Goal: Information Seeking & Learning: Learn about a topic

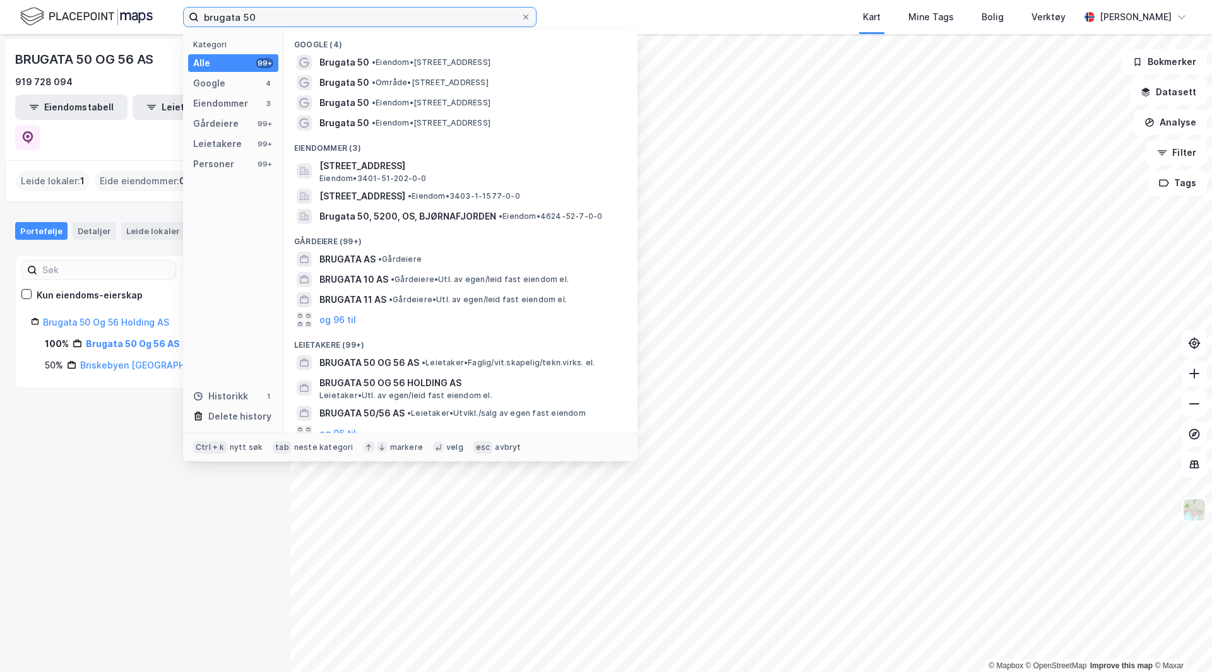
drag, startPoint x: 299, startPoint y: 17, endPoint x: 93, endPoint y: 36, distance: 206.0
click at [93, 36] on div "brugata 50 Kategori Alle 99+ Google 4 Eiendommer 3 Gårdeiere 99+ Leietakere 99+…" at bounding box center [606, 336] width 1212 height 672
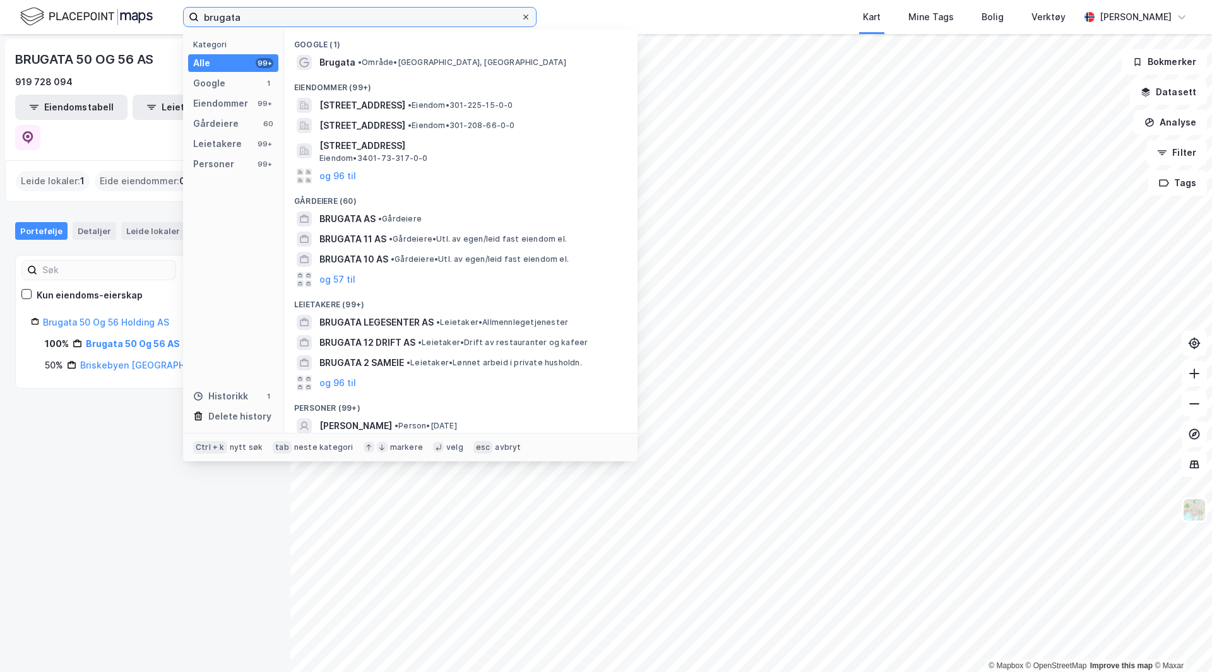
type input "brugata"
click at [529, 21] on div at bounding box center [526, 17] width 8 height 10
click at [521, 21] on input "brugata" at bounding box center [360, 17] width 322 height 19
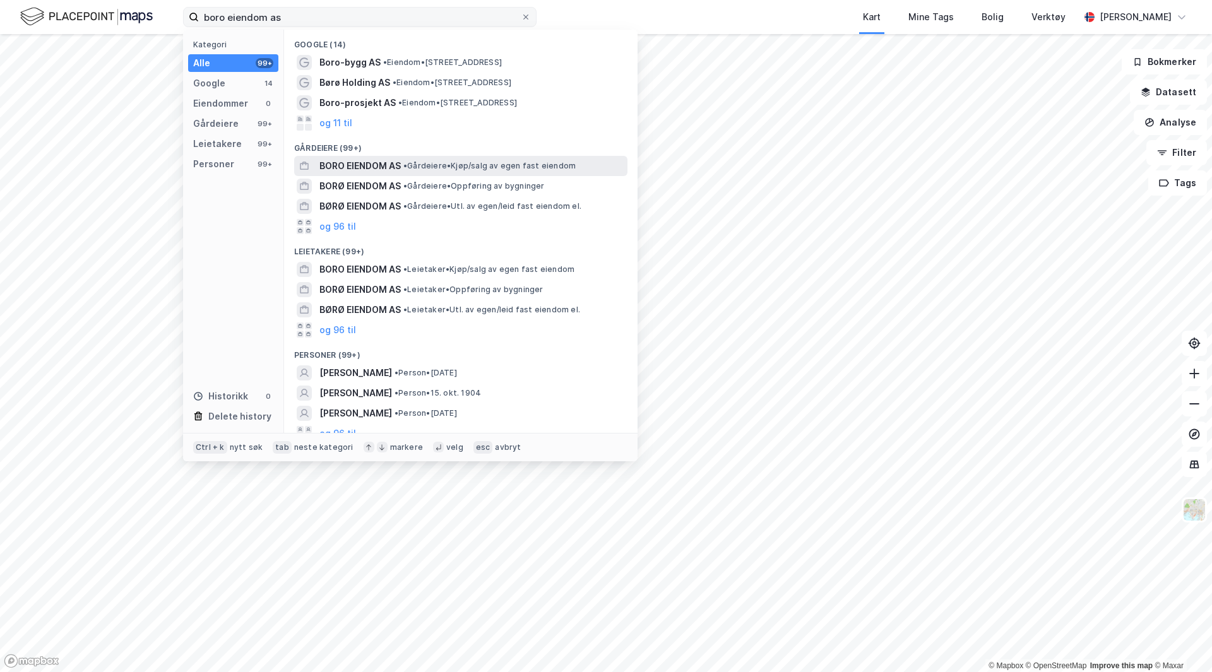
click at [459, 163] on span "• Gårdeiere • Kjøp/salg av egen fast eiendom" at bounding box center [489, 166] width 172 height 10
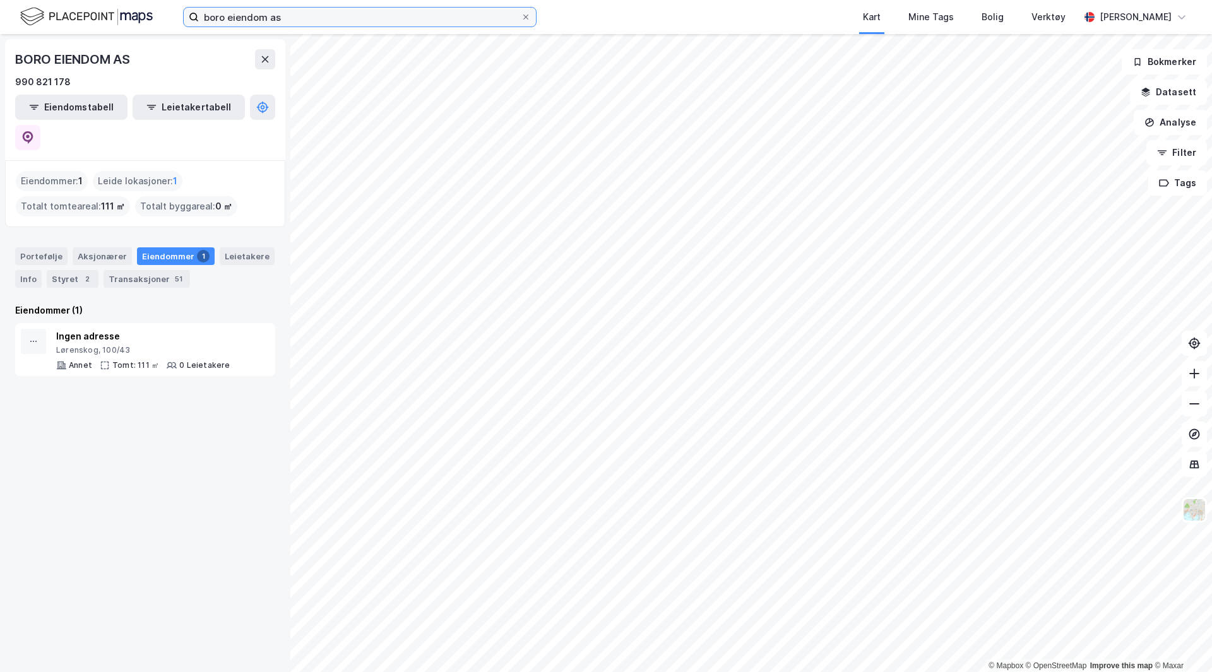
click at [363, 25] on input "boro eiendom as" at bounding box center [360, 17] width 322 height 19
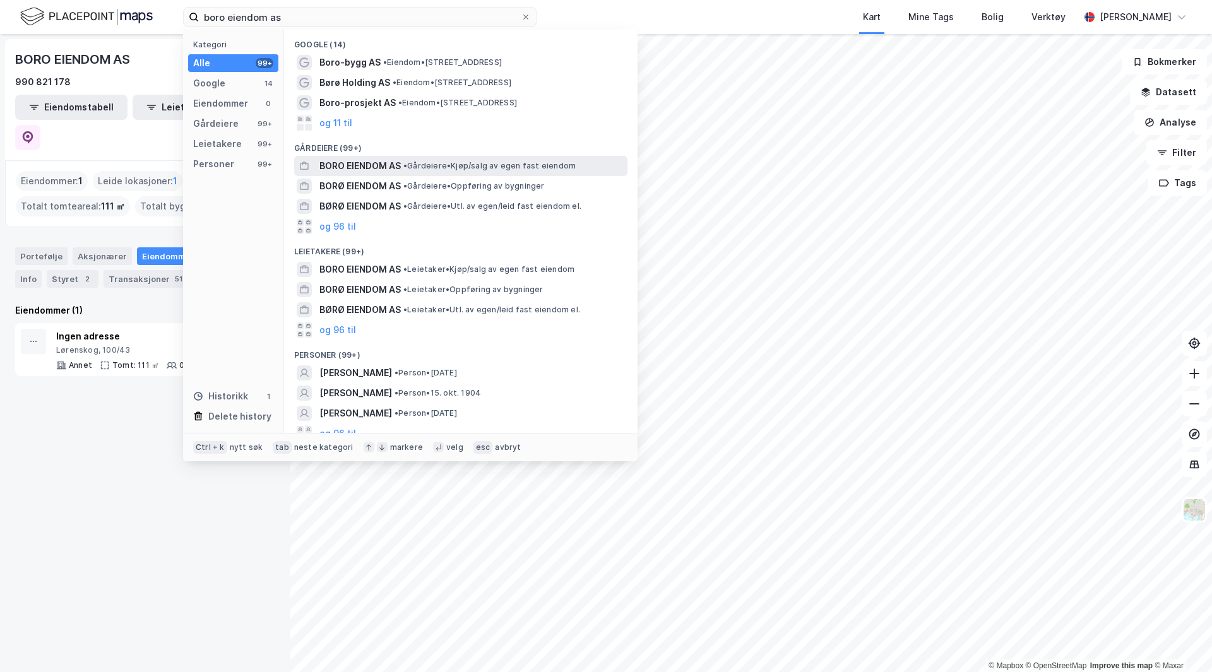
click at [352, 163] on span "BORO EIENDOM AS" at bounding box center [359, 165] width 81 height 15
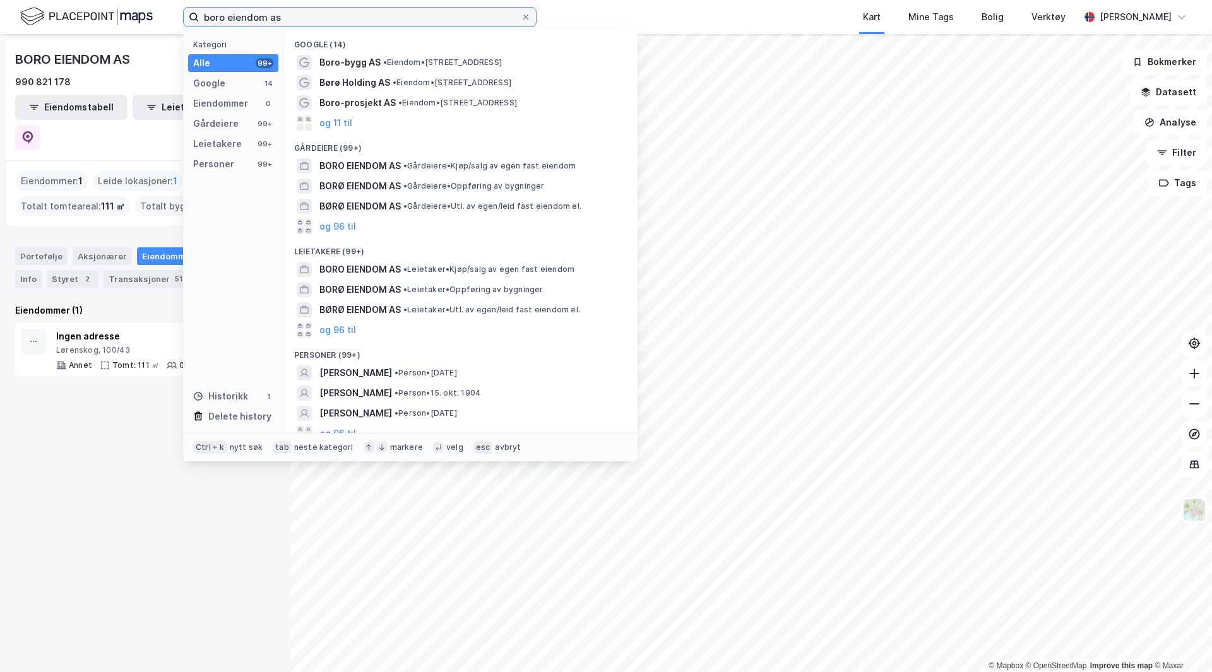
drag, startPoint x: 328, startPoint y: 16, endPoint x: -66, endPoint y: 60, distance: 396.2
click at [0, 60] on html "boro eiendom as Kategori Alle 99+ Google 14 Eiendommer 0 Gårdeiere 99+ Leietake…" at bounding box center [606, 336] width 1212 height 672
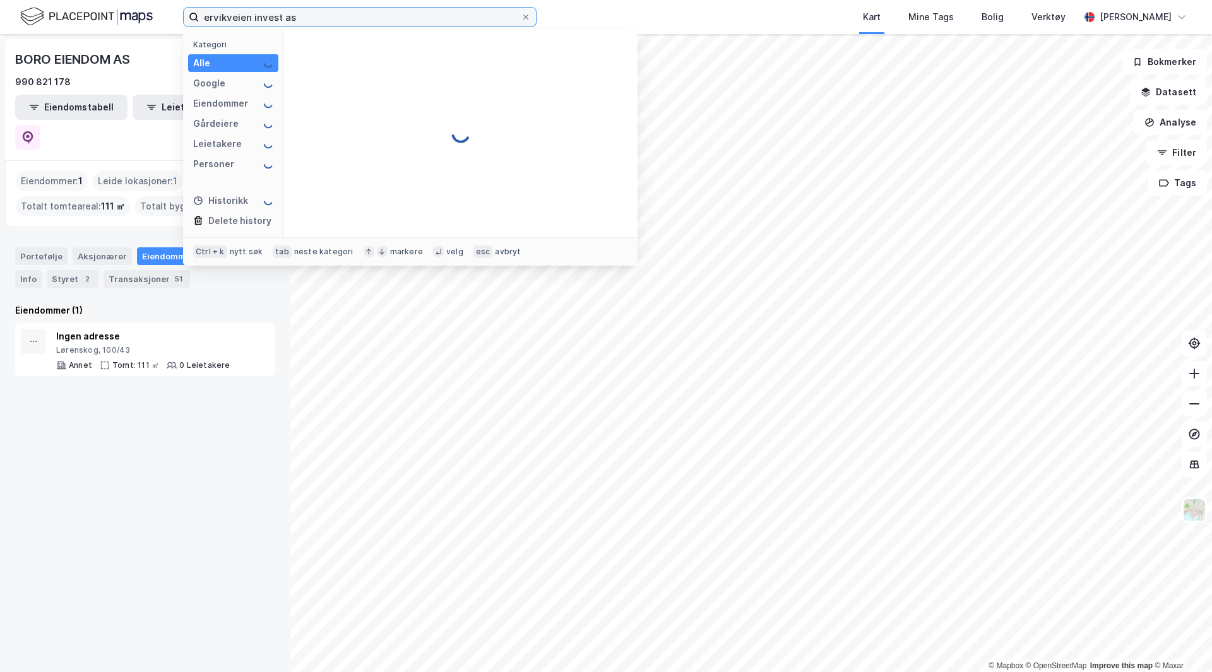
type input "ervikveien invest as"
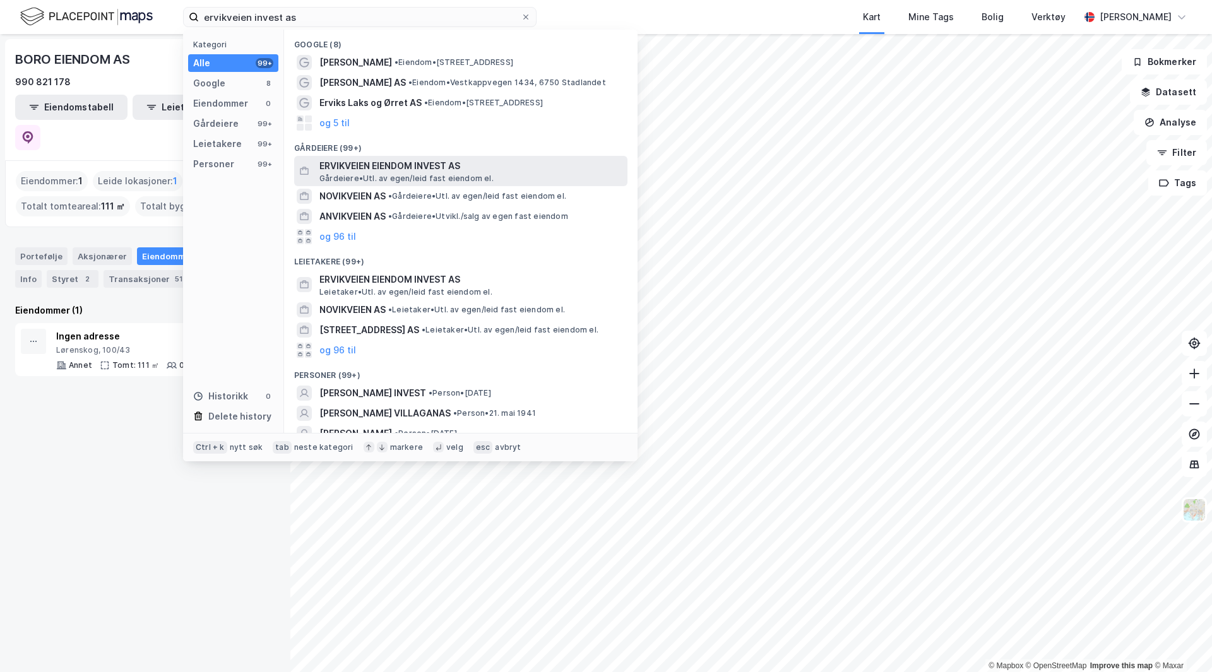
click at [404, 164] on span "ERVIKVEIEN EIENDOM INVEST AS" at bounding box center [470, 165] width 303 height 15
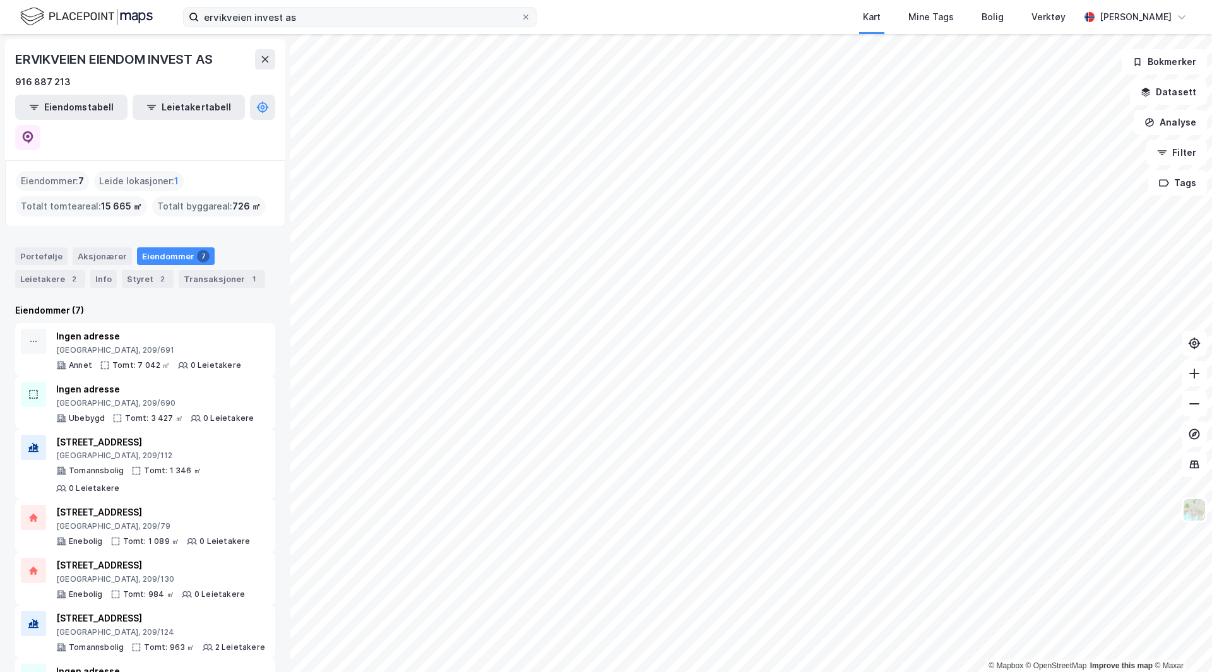
click at [526, 17] on icon at bounding box center [525, 17] width 5 height 5
click at [521, 17] on input "ervikveien invest as" at bounding box center [360, 17] width 322 height 19
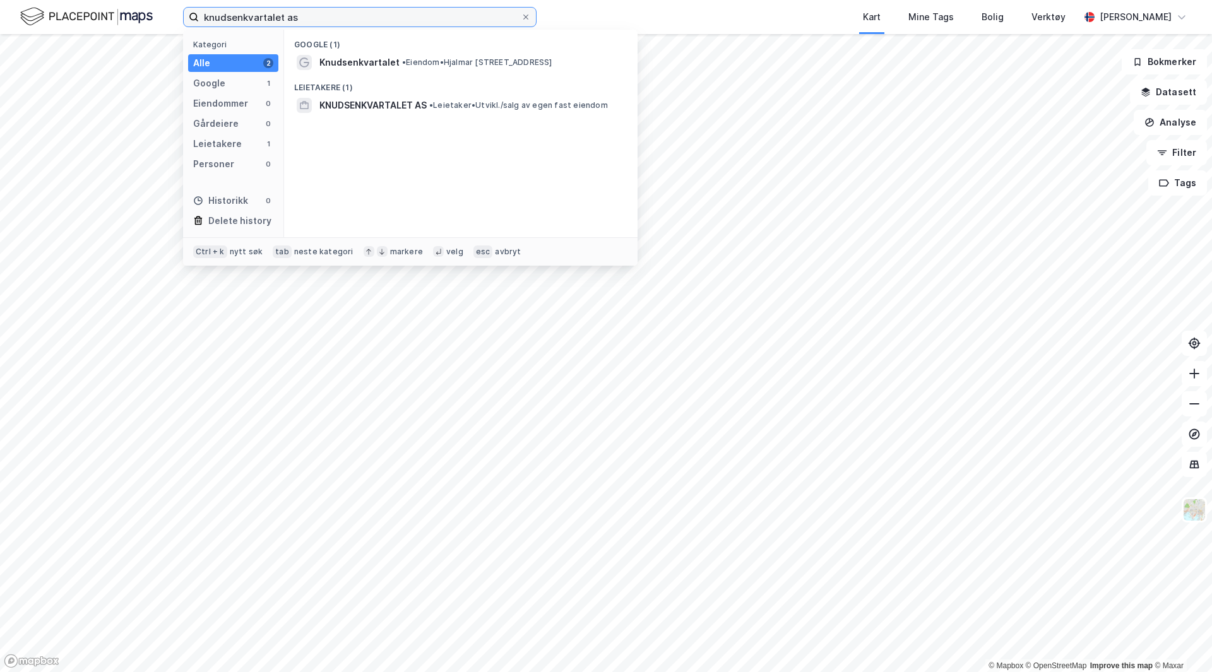
type input "knudsenkvartalet as"
click at [371, 103] on span "KNUDSENKVARTALET AS" at bounding box center [372, 105] width 107 height 15
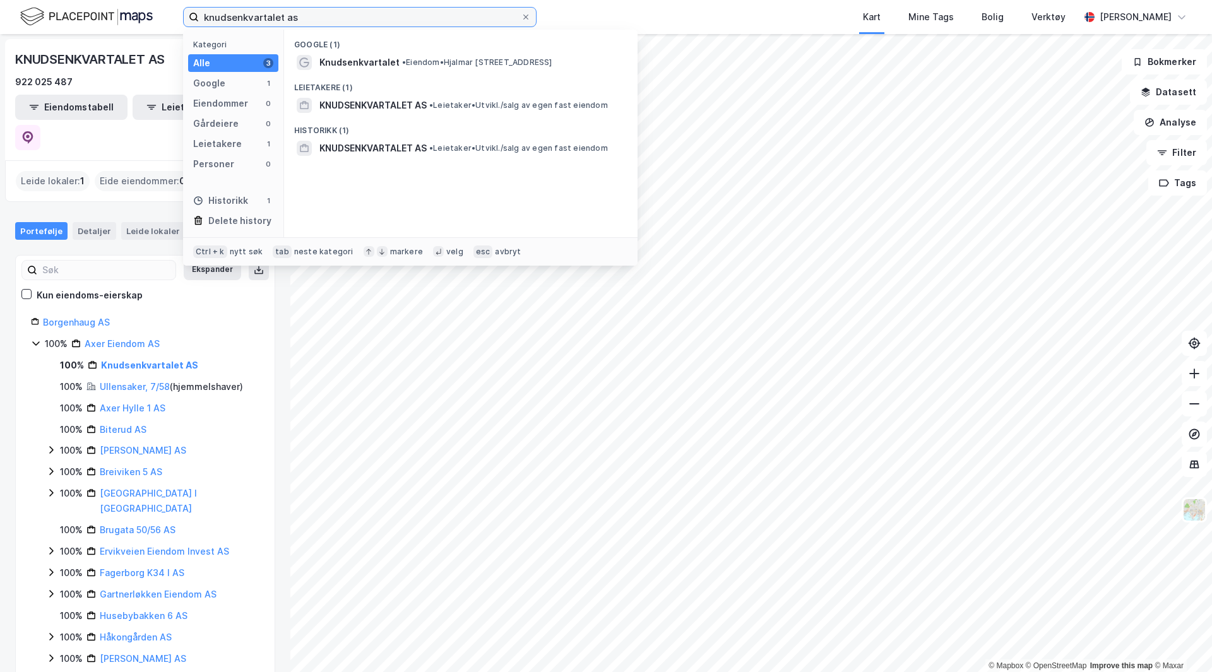
click at [324, 15] on input "knudsenkvartalet as" at bounding box center [360, 17] width 322 height 19
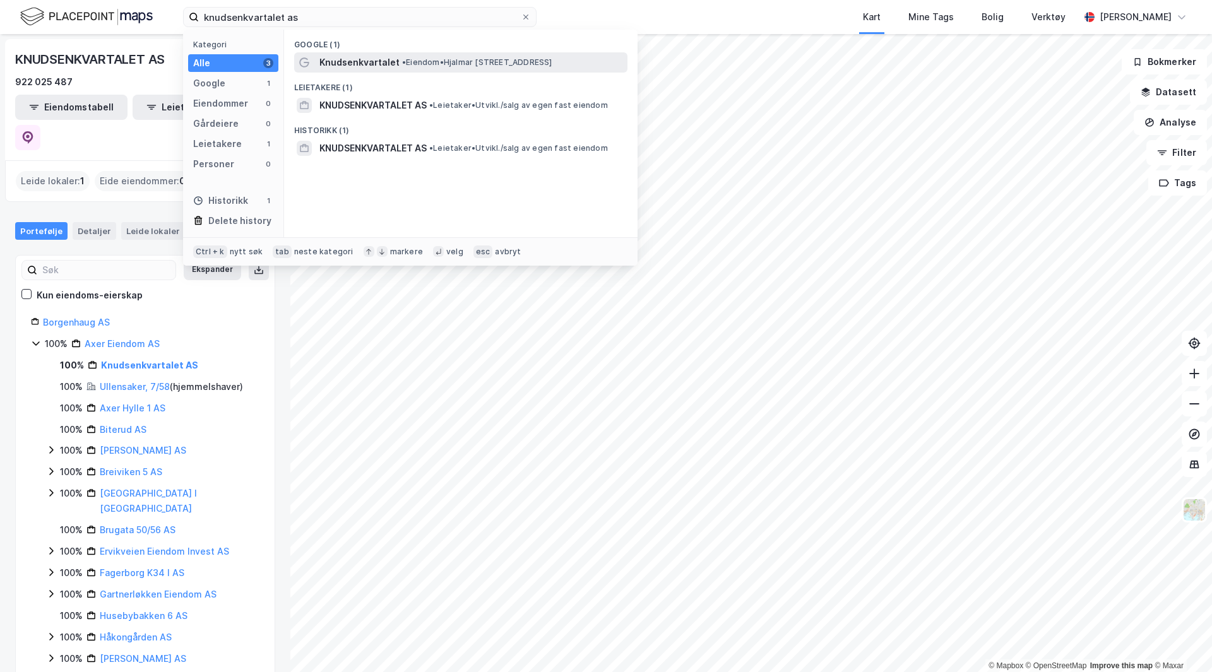
click at [342, 61] on span "Knudsenkvartalet" at bounding box center [359, 62] width 80 height 15
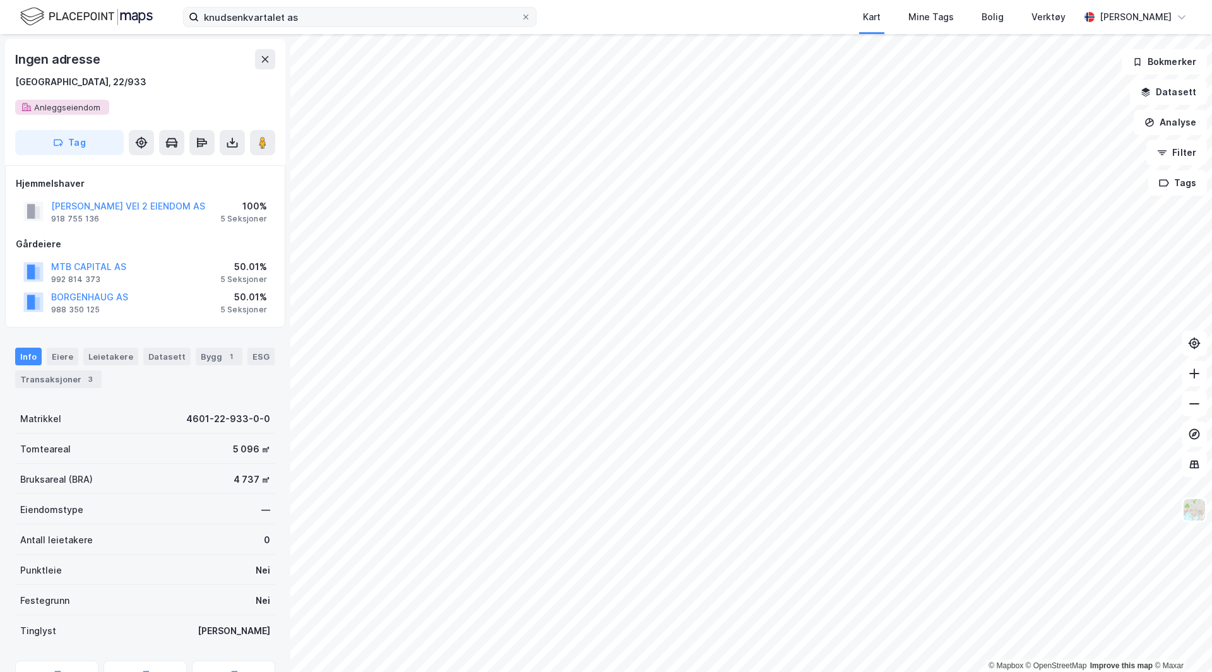
click at [527, 16] on icon at bounding box center [526, 17] width 8 height 8
click at [521, 16] on input "knudsenkvartalet as" at bounding box center [360, 17] width 322 height 19
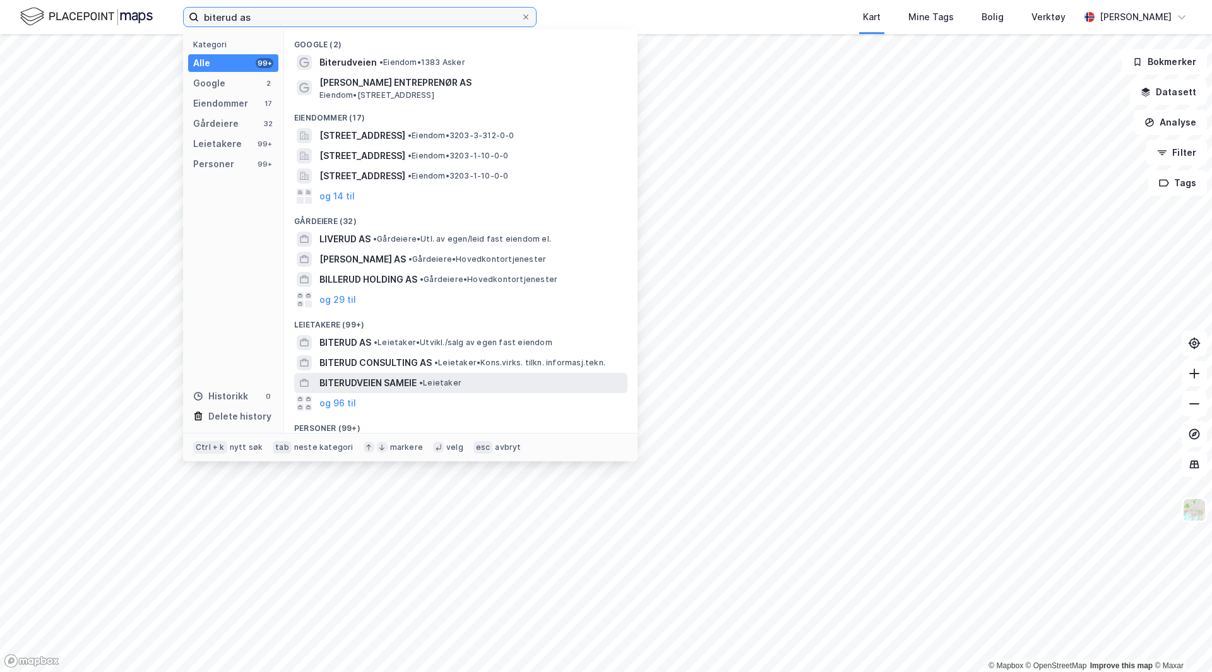
scroll to position [84, 0]
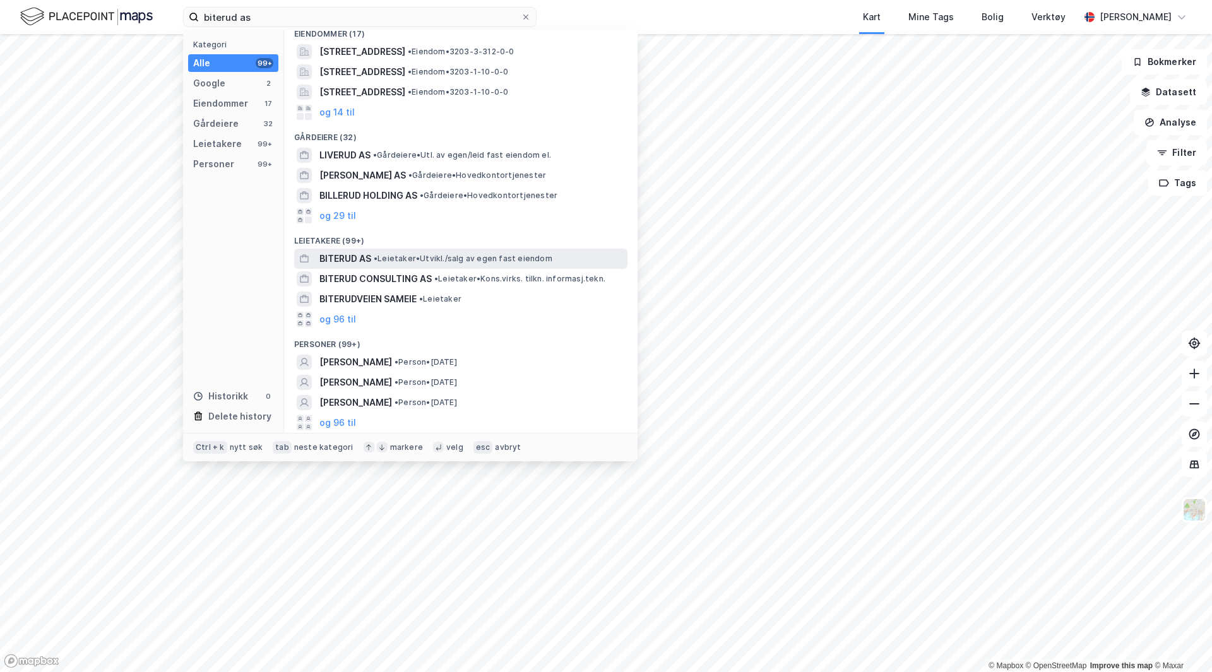
click at [379, 252] on div "BITERUD AS • Leietaker • [GEOGRAPHIC_DATA]/salg av egen fast eiendom" at bounding box center [471, 258] width 305 height 15
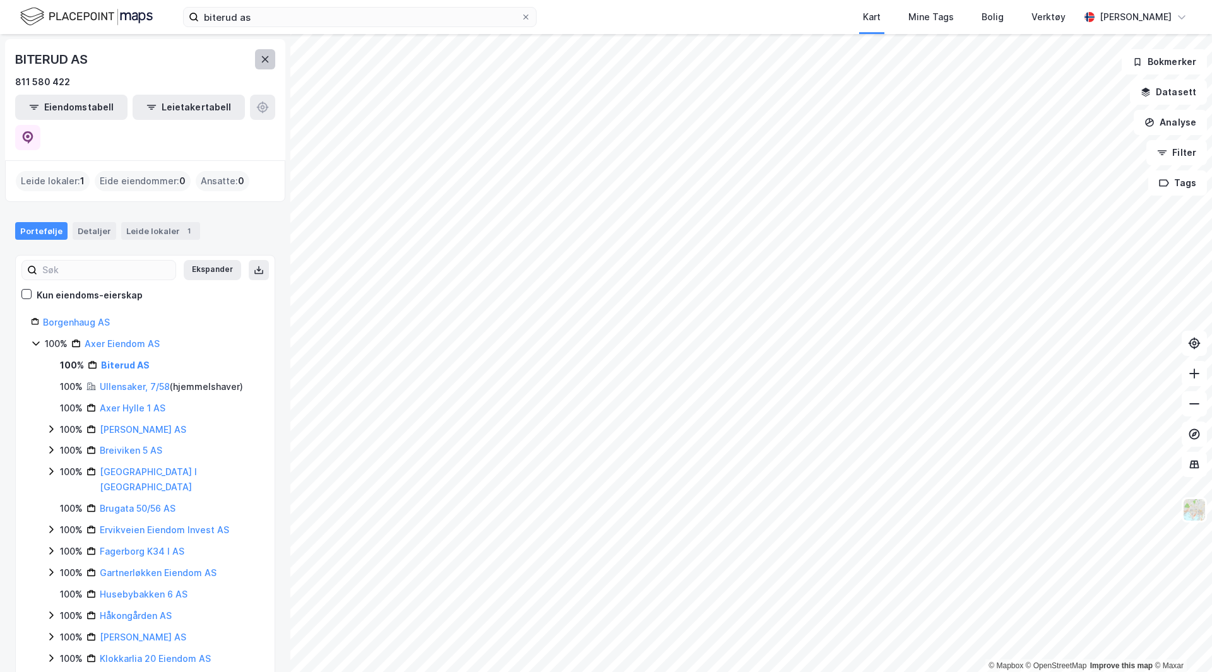
click at [266, 56] on icon at bounding box center [265, 59] width 10 height 10
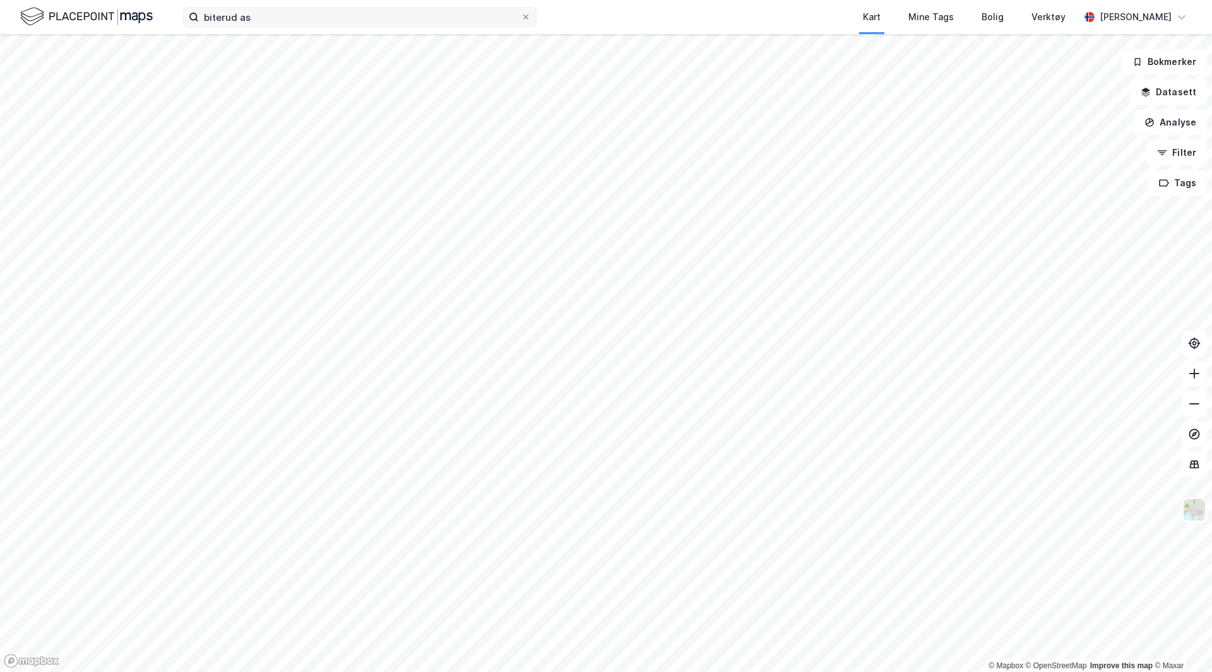
drag, startPoint x: 357, startPoint y: 8, endPoint x: 292, endPoint y: 16, distance: 66.1
click at [292, 16] on div "biterud as Kart Mine Tags Bolig Verktøy [PERSON_NAME]" at bounding box center [606, 17] width 1212 height 34
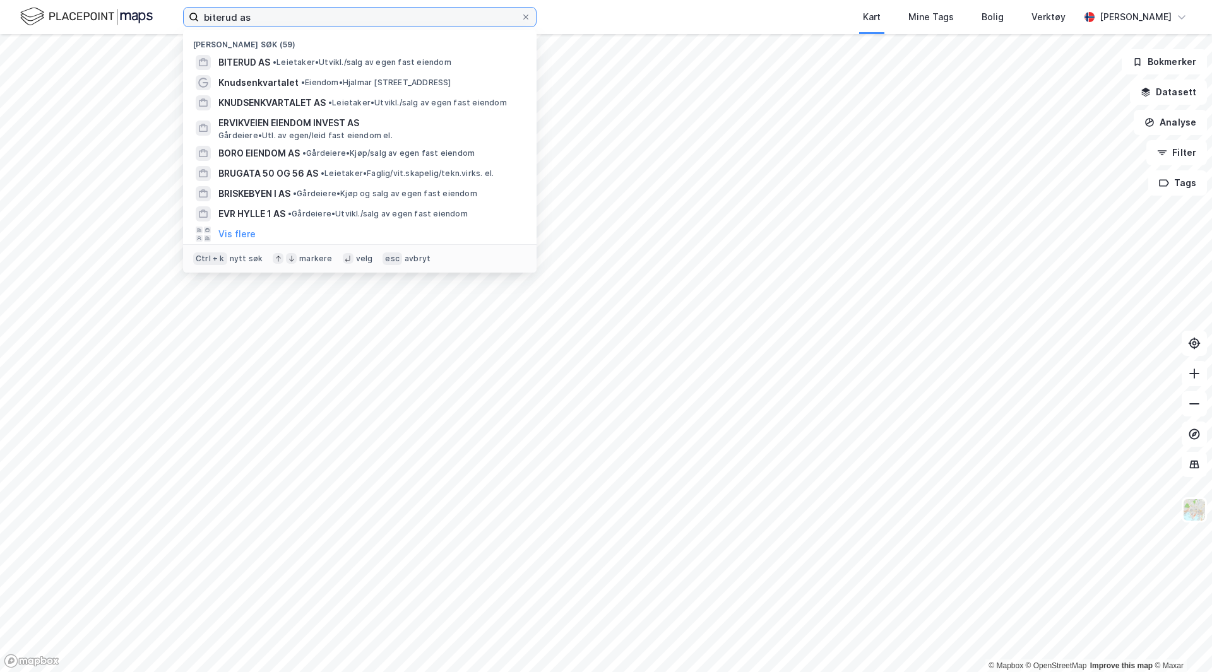
drag, startPoint x: 292, startPoint y: 16, endPoint x: -179, endPoint y: 6, distance: 470.9
click at [0, 6] on html "biterud as Nylige søk (59) BITERUD AS • Leietaker • [GEOGRAPHIC_DATA]/salg av e…" at bounding box center [606, 336] width 1212 height 672
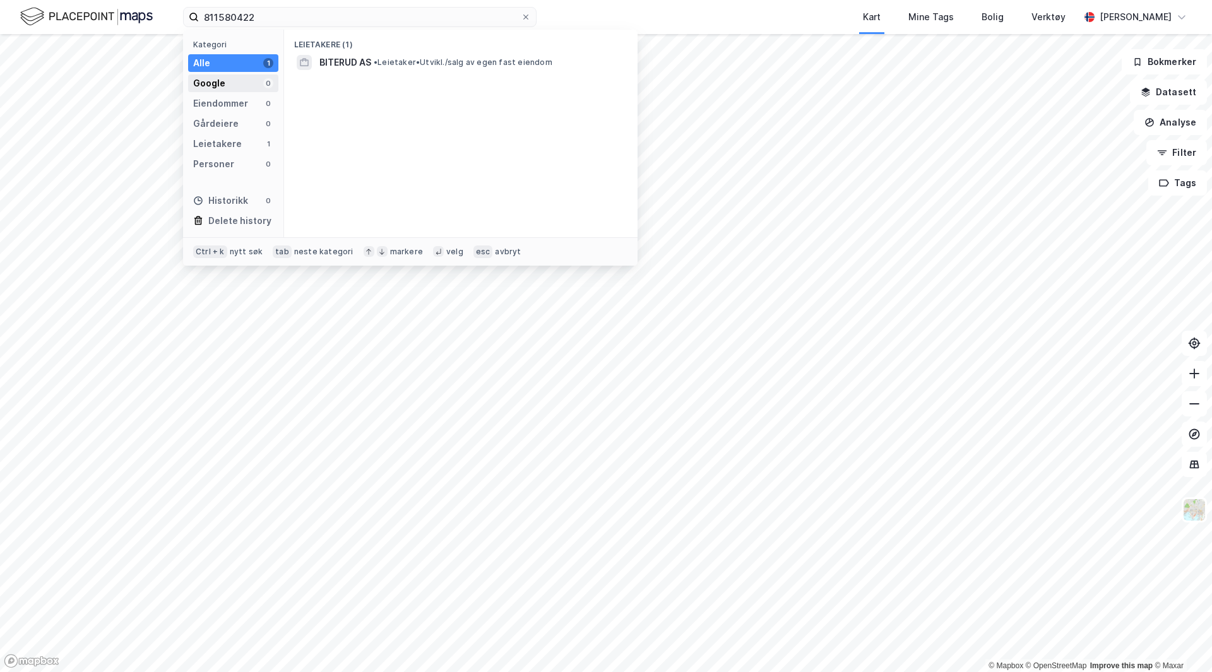
click at [216, 84] on div "Google" at bounding box center [209, 83] width 32 height 15
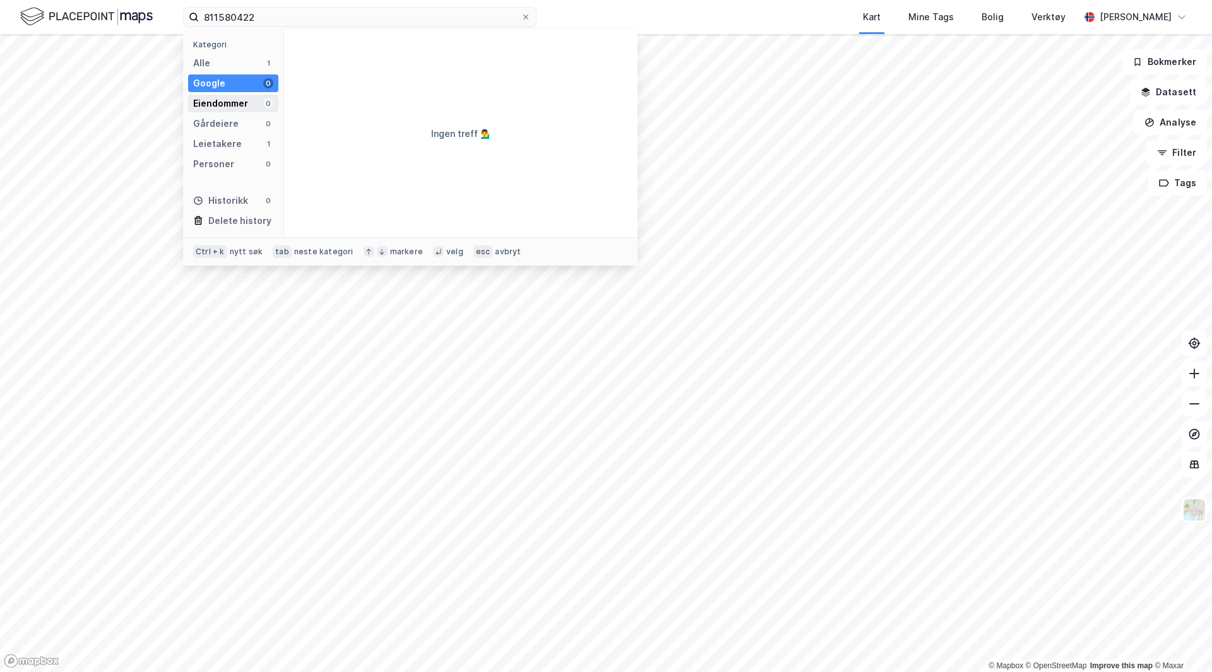
click at [215, 104] on div "Eiendommer" at bounding box center [220, 103] width 55 height 15
click at [220, 127] on div "Gårdeiere" at bounding box center [215, 123] width 45 height 15
click at [228, 147] on div "Leietakere" at bounding box center [217, 143] width 49 height 15
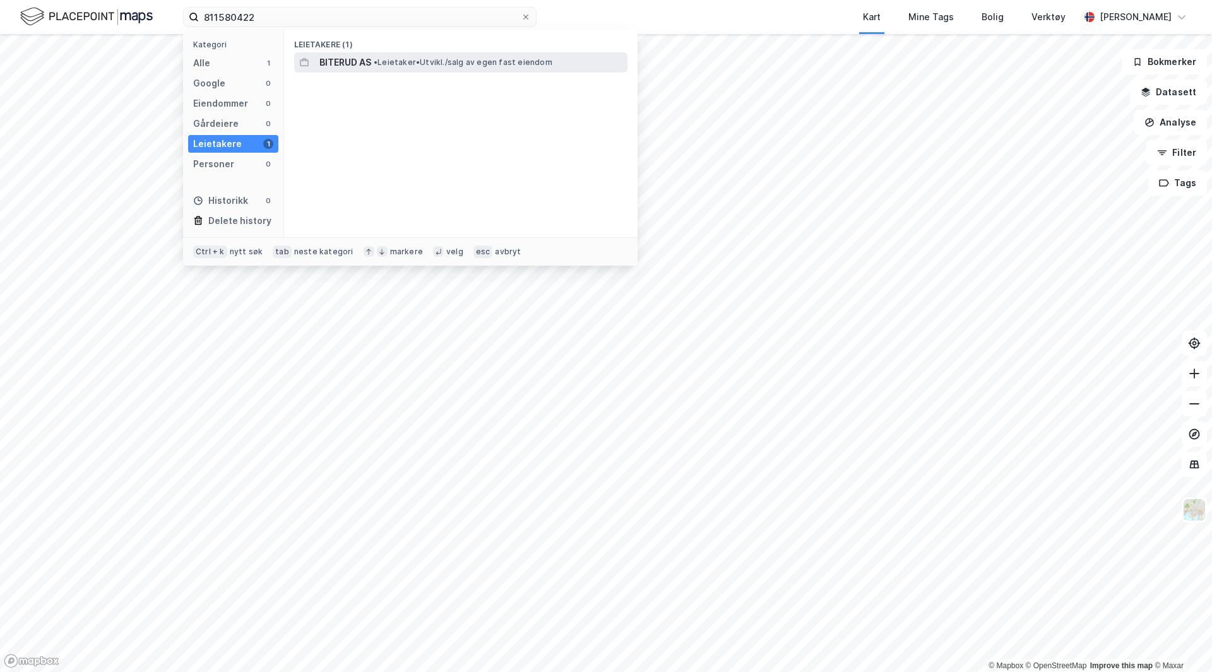
click at [314, 62] on div "BITERUD AS • Leietaker • [GEOGRAPHIC_DATA]/salg av egen fast eiendom" at bounding box center [460, 62] width 333 height 20
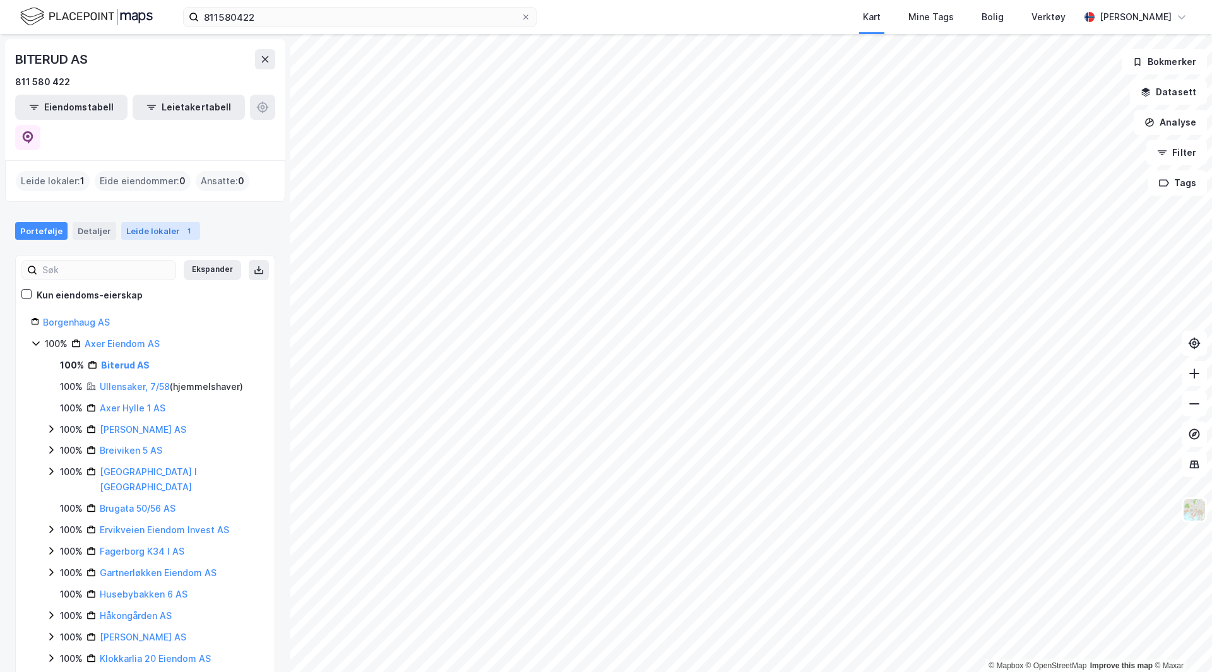
click at [156, 222] on div "Leide lokaler 1" at bounding box center [160, 231] width 79 height 18
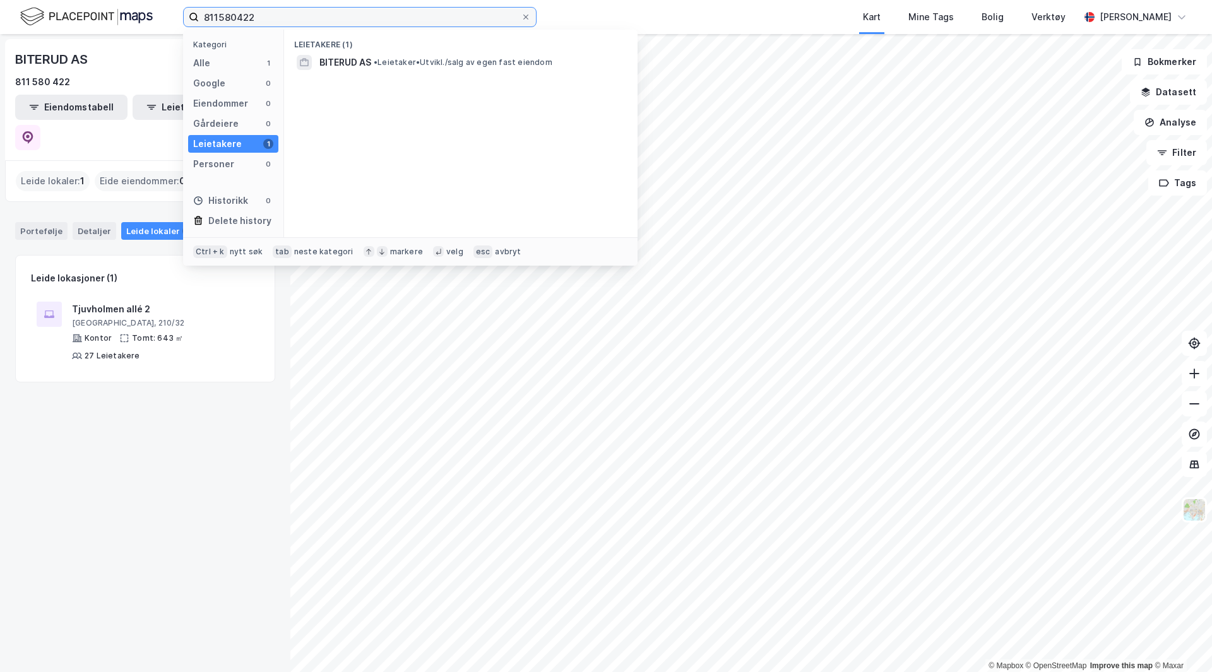
drag, startPoint x: 337, startPoint y: 15, endPoint x: -100, endPoint y: 38, distance: 437.3
click at [0, 38] on html "811580422 Kategori Alle 1 Google 0 Eiendommer 0 Gårdeiere 0 Leietakere 1 Person…" at bounding box center [606, 336] width 1212 height 672
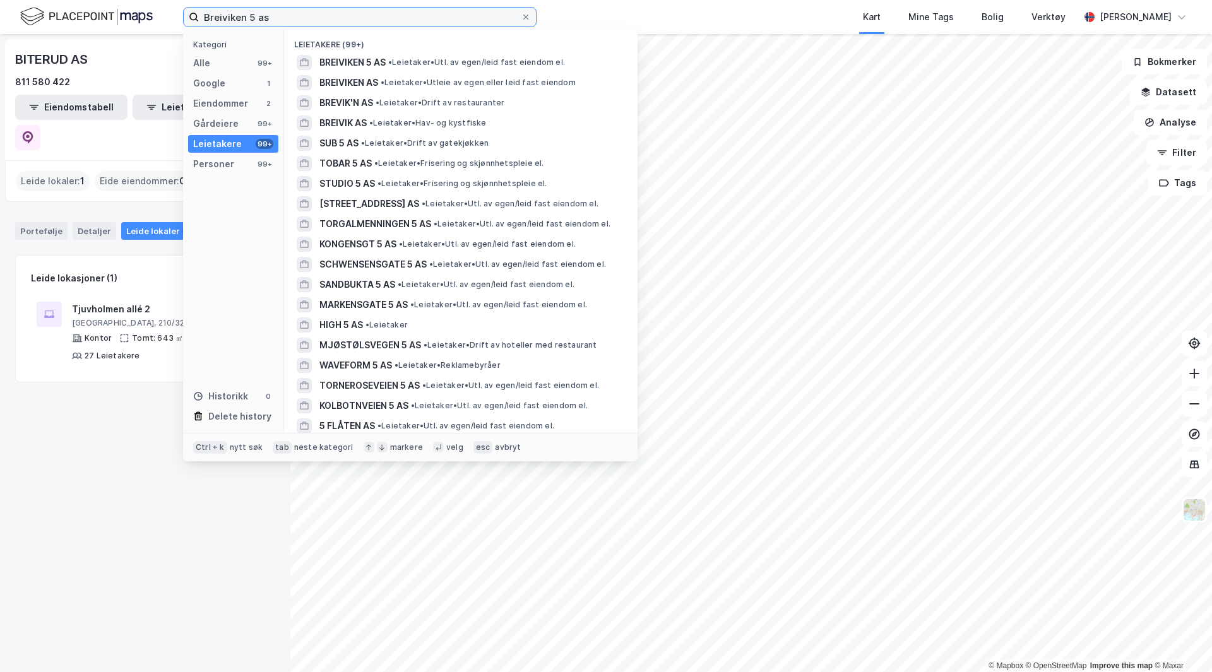
type input "Breiviken 5 as"
click at [210, 97] on div "Eiendommer" at bounding box center [220, 103] width 55 height 15
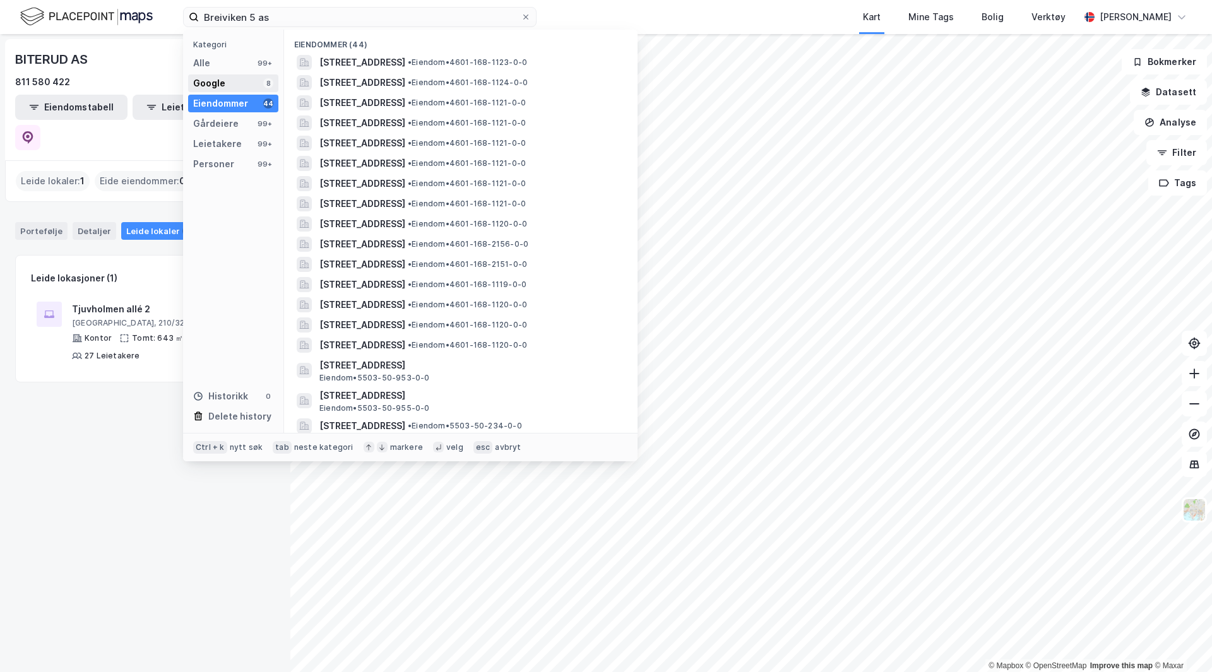
click at [257, 87] on div "Google 8" at bounding box center [233, 83] width 90 height 18
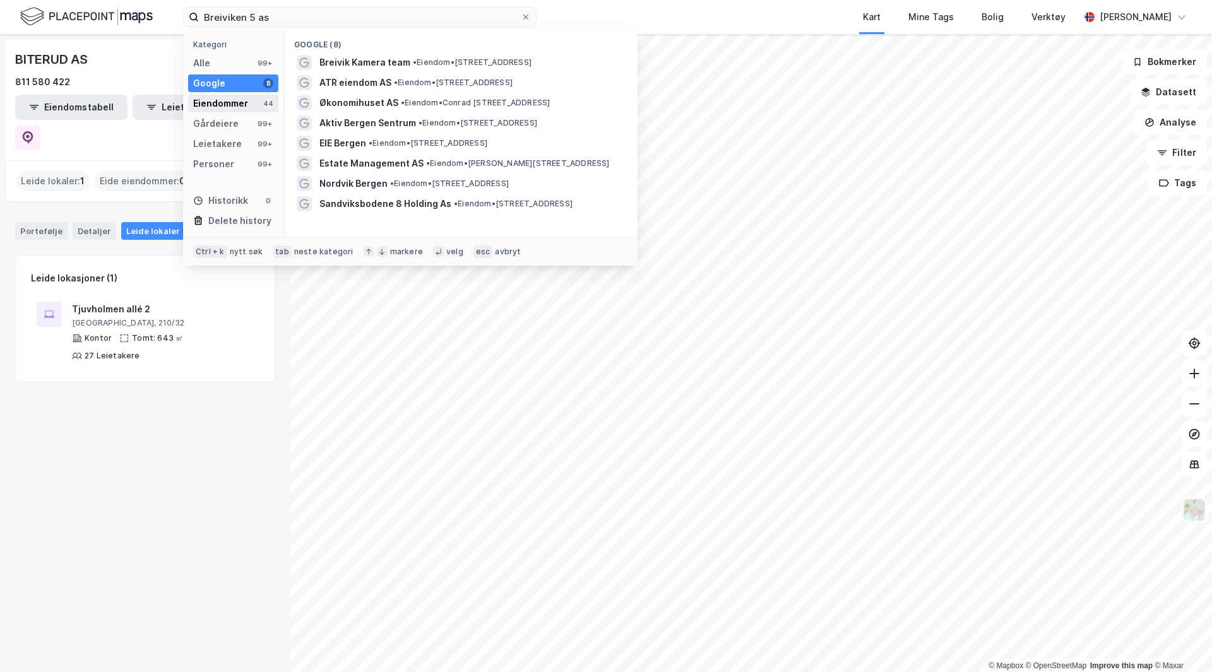
click at [227, 102] on div "Eiendommer" at bounding box center [220, 103] width 55 height 15
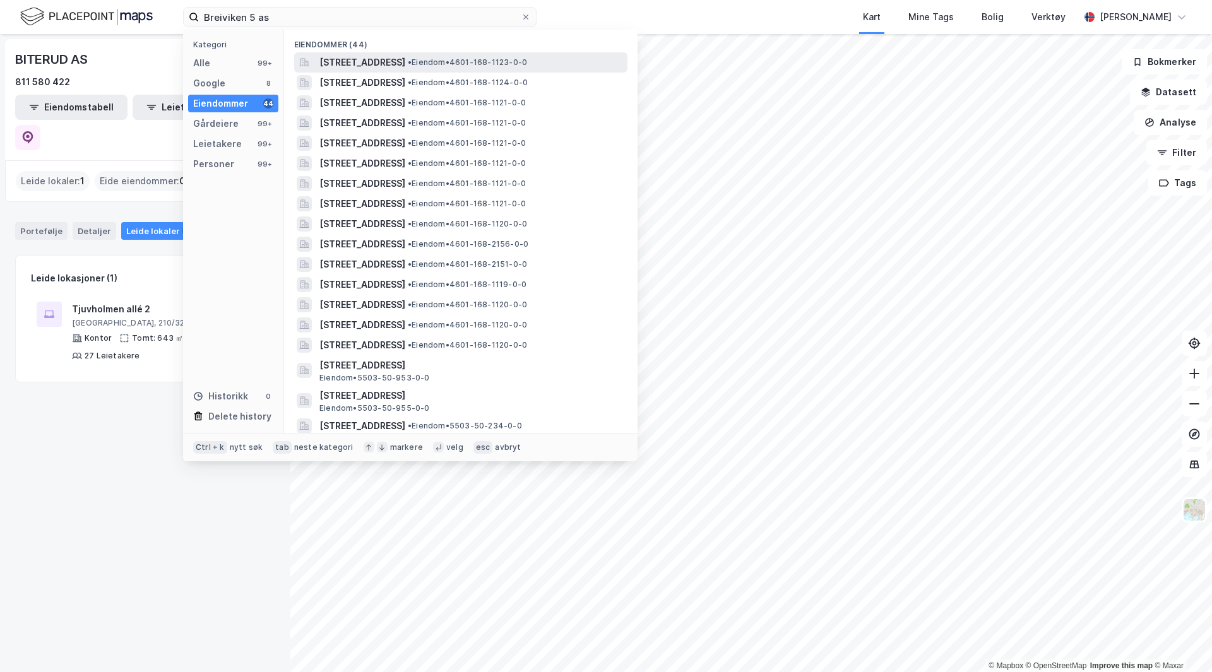
click at [405, 56] on span "[STREET_ADDRESS]" at bounding box center [362, 62] width 86 height 15
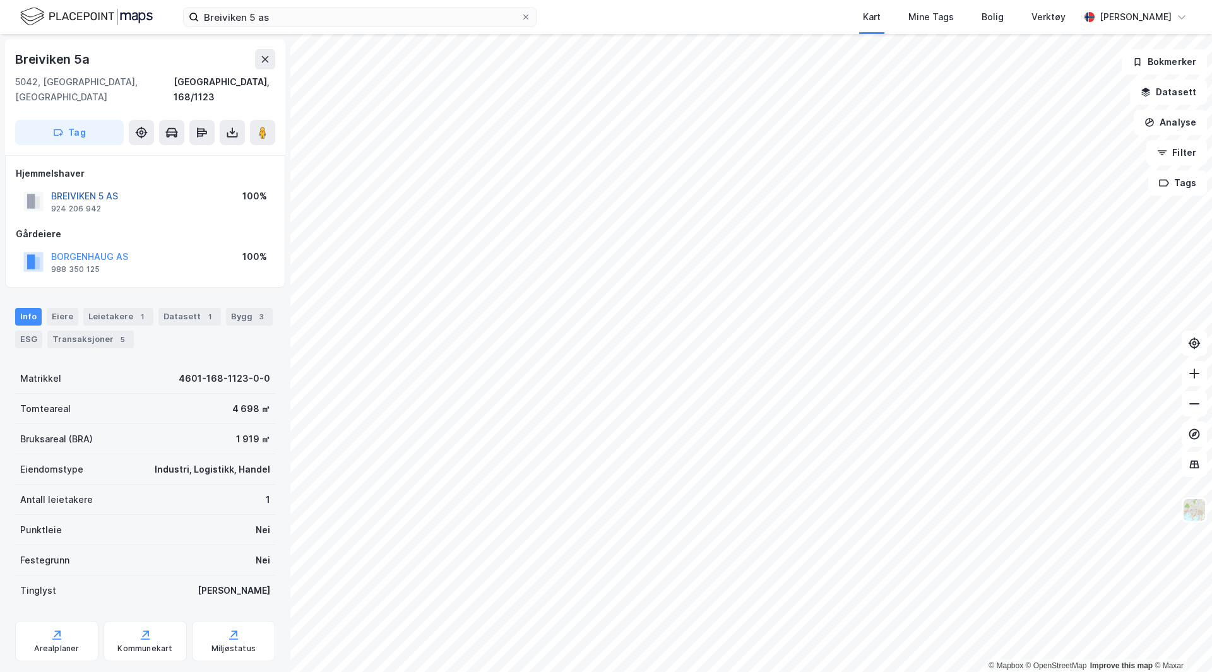
click at [0, 0] on button "BREIVIKEN 5 AS" at bounding box center [0, 0] width 0 height 0
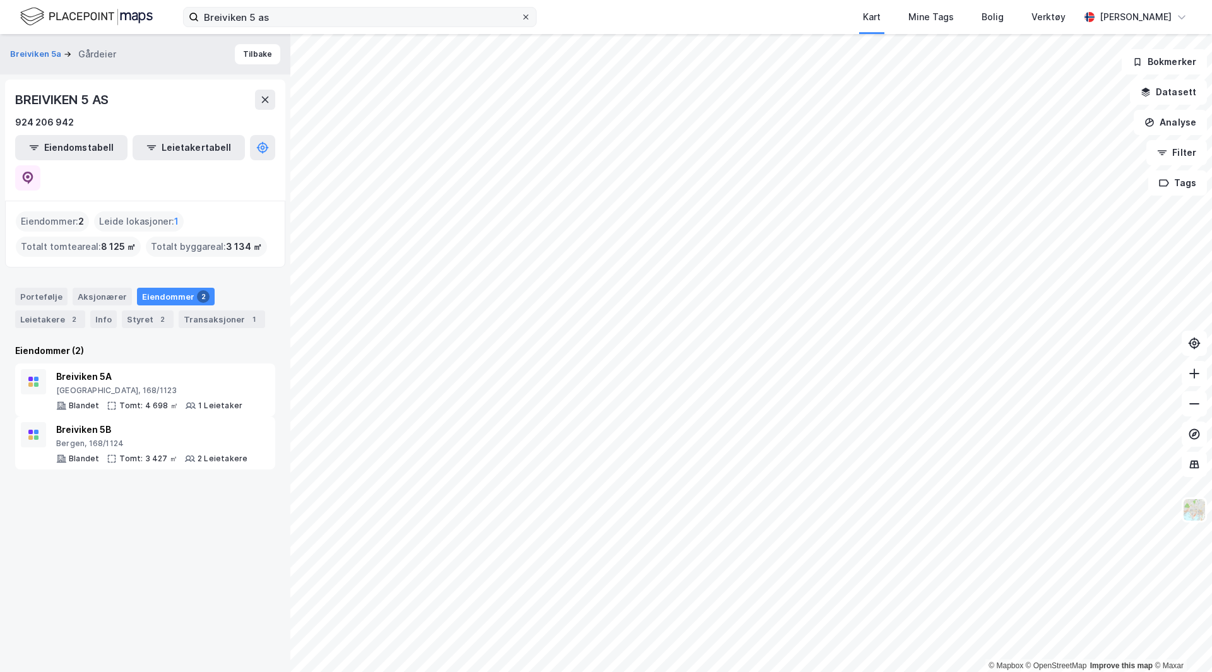
click at [524, 18] on icon at bounding box center [525, 17] width 5 height 5
click at [521, 18] on input "Breiviken 5 as" at bounding box center [360, 17] width 322 height 19
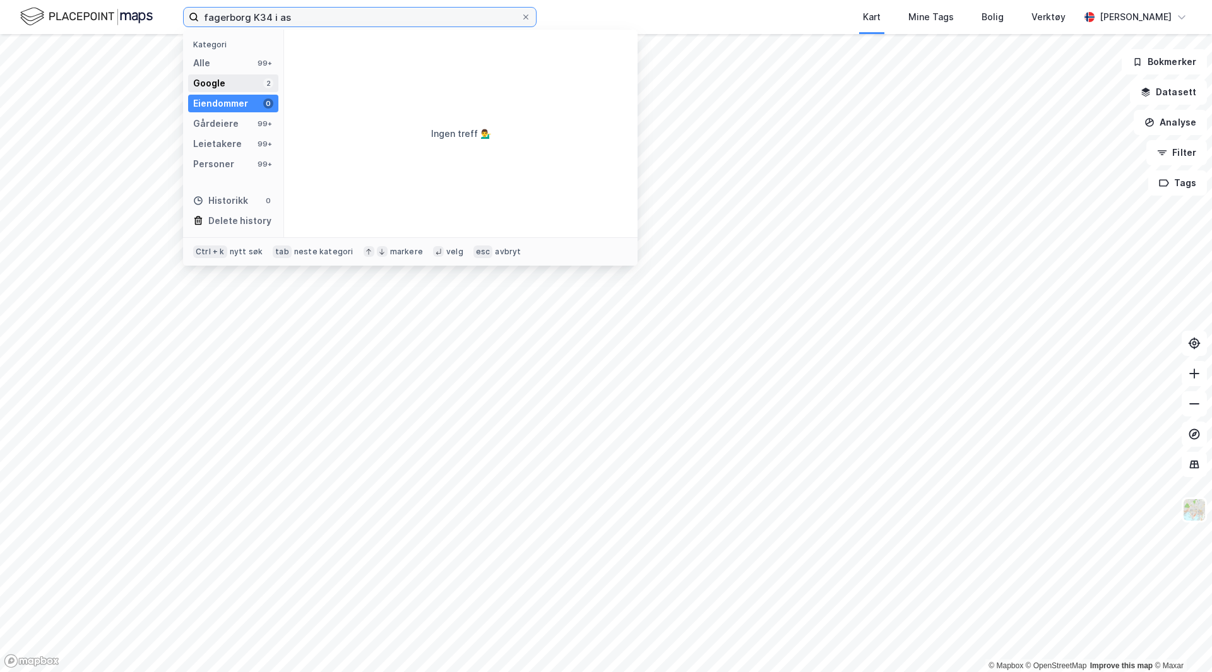
type input "fagerborg K34 i as"
click at [254, 78] on div "Google 2" at bounding box center [233, 83] width 90 height 18
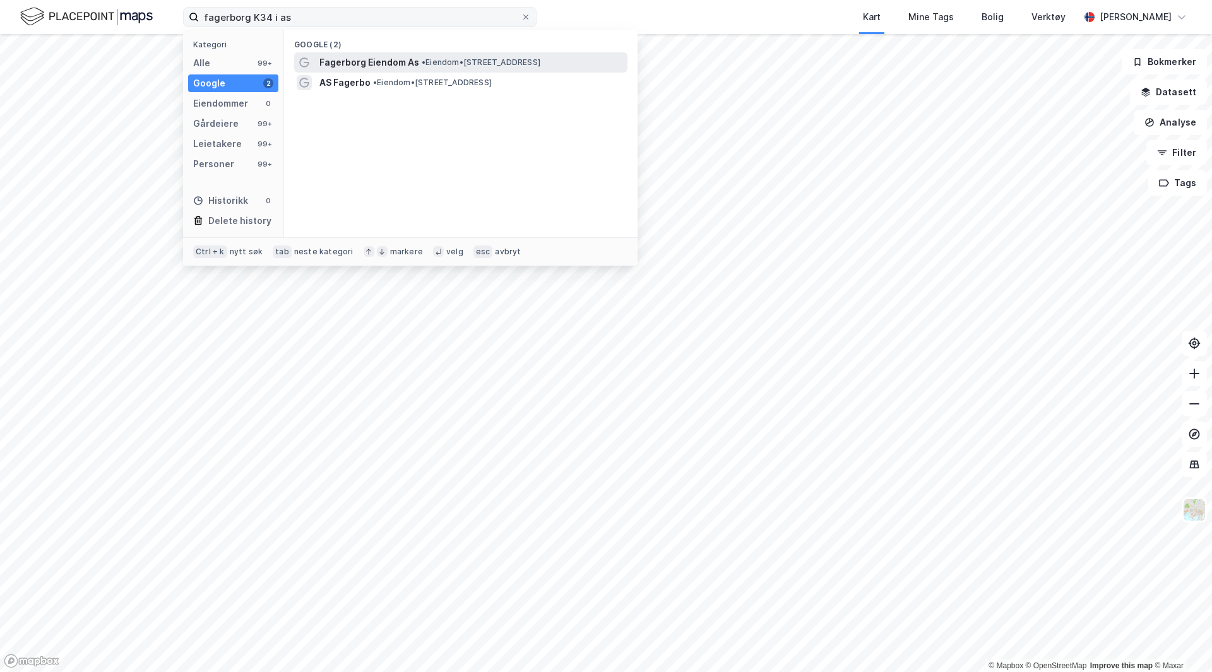
click at [354, 67] on span "Fagerborg Eiendom As" at bounding box center [369, 62] width 100 height 15
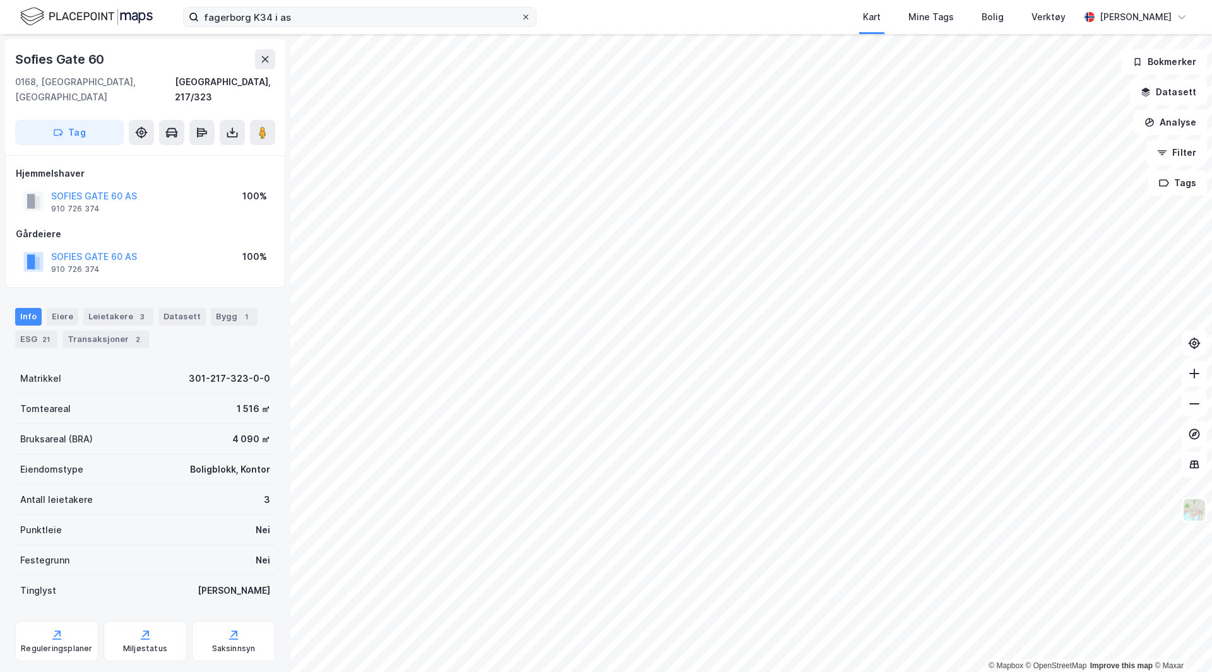
click at [528, 20] on icon at bounding box center [526, 17] width 8 height 8
click at [521, 20] on input "fagerborg K34 i as" at bounding box center [360, 17] width 322 height 19
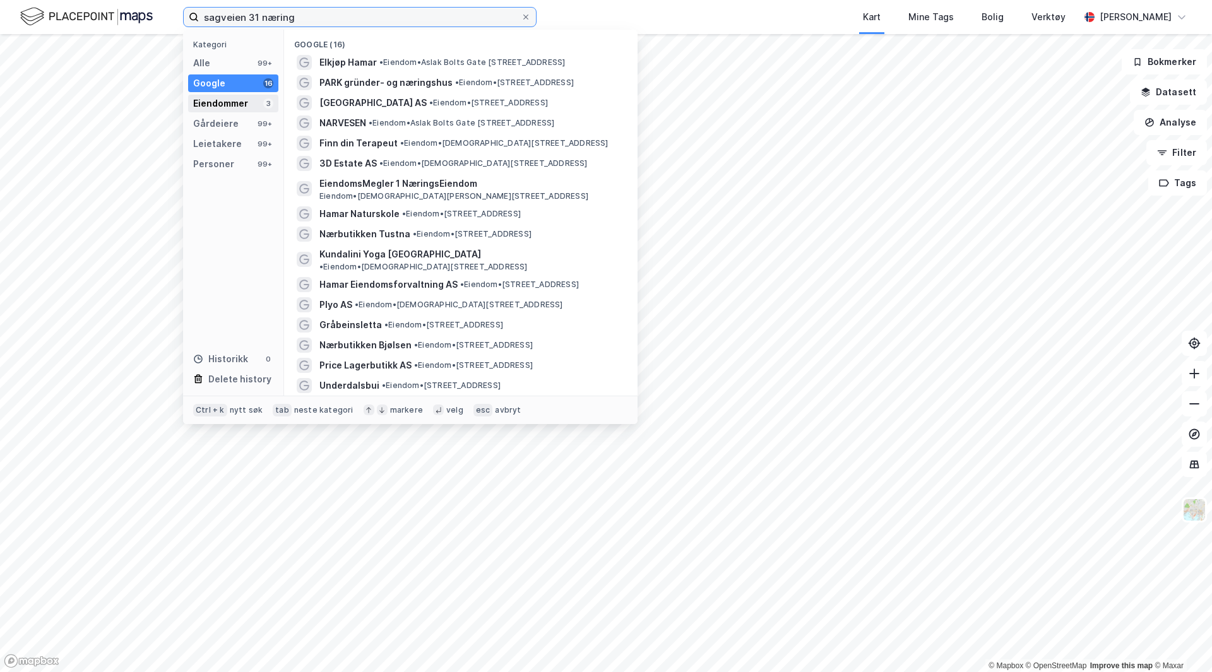
type input "sagveien 31 næring"
click at [214, 109] on div "Eiendommer" at bounding box center [220, 103] width 55 height 15
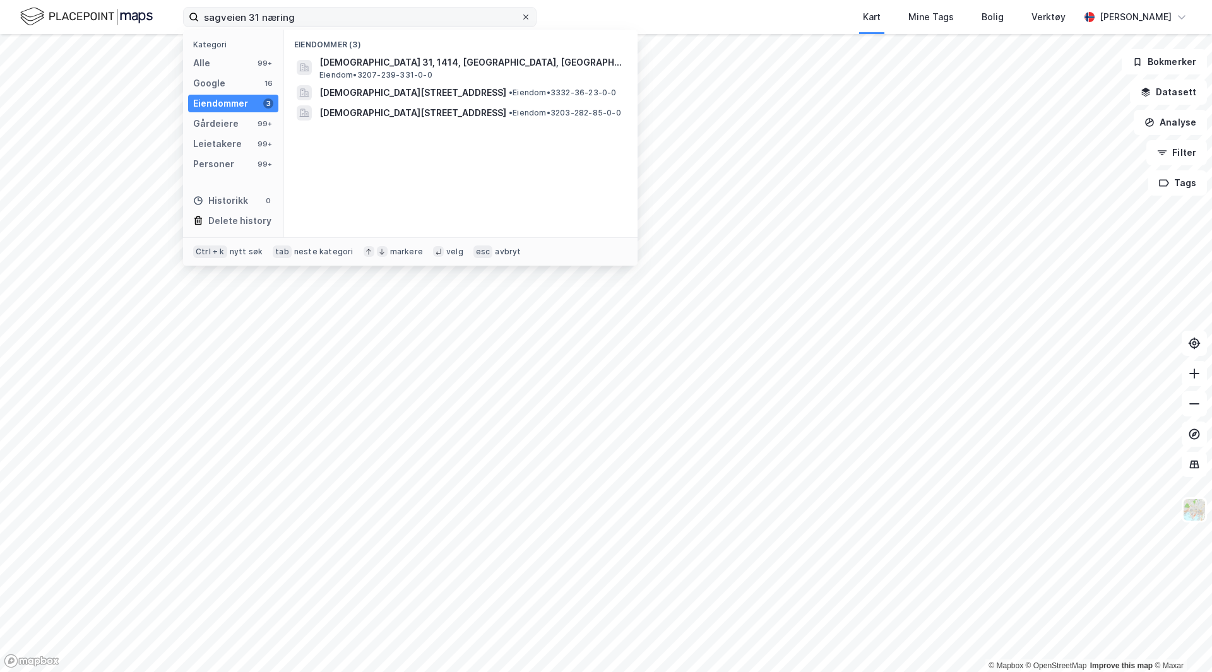
click at [526, 18] on icon at bounding box center [526, 17] width 8 height 8
click at [521, 18] on input "sagveien 31 næring" at bounding box center [360, 17] width 322 height 19
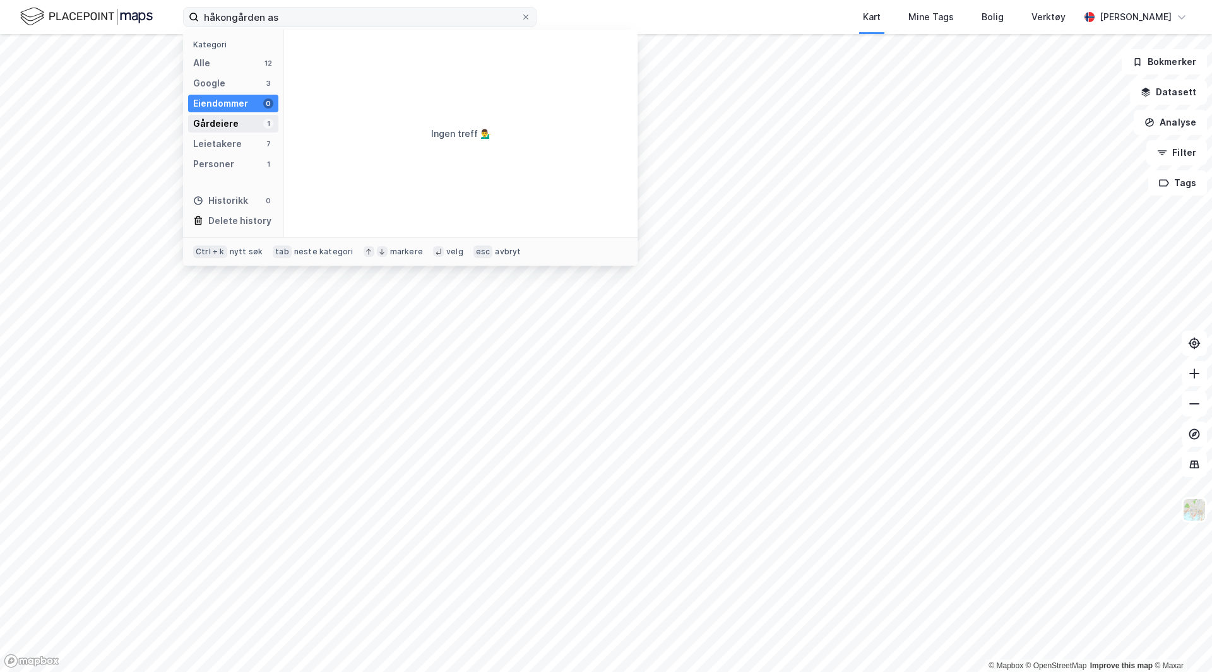
click at [225, 115] on div "Gårdeiere 1" at bounding box center [233, 124] width 90 height 18
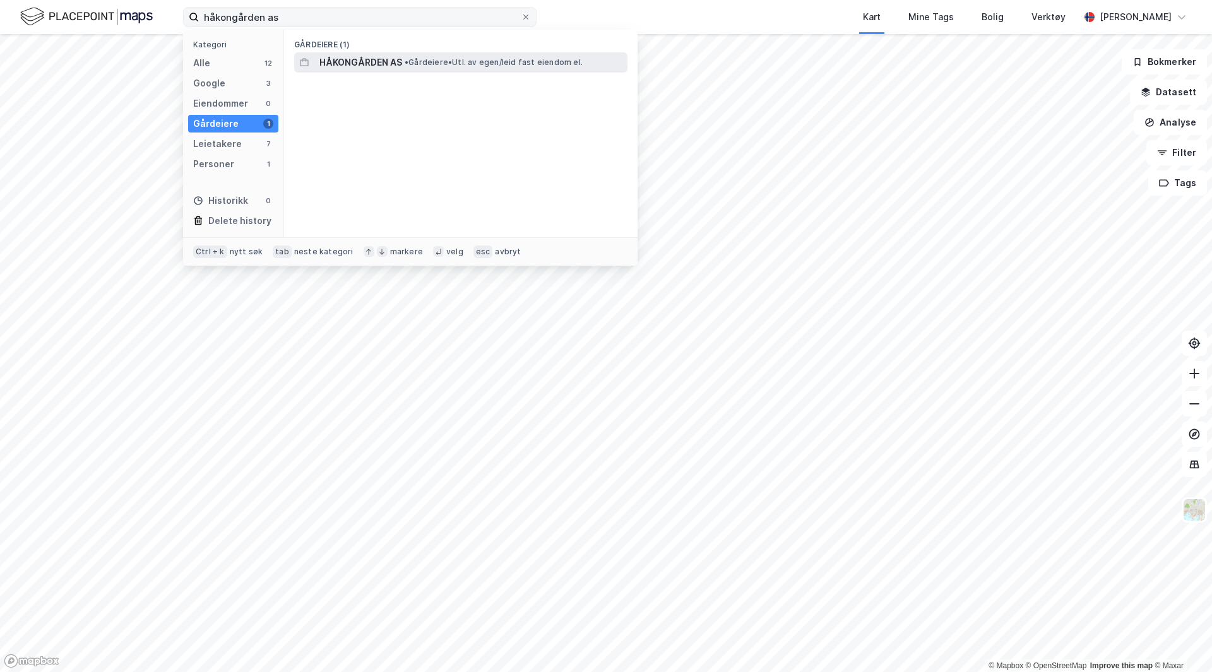
click at [358, 58] on span "HÅKONGÅRDEN AS" at bounding box center [360, 62] width 83 height 15
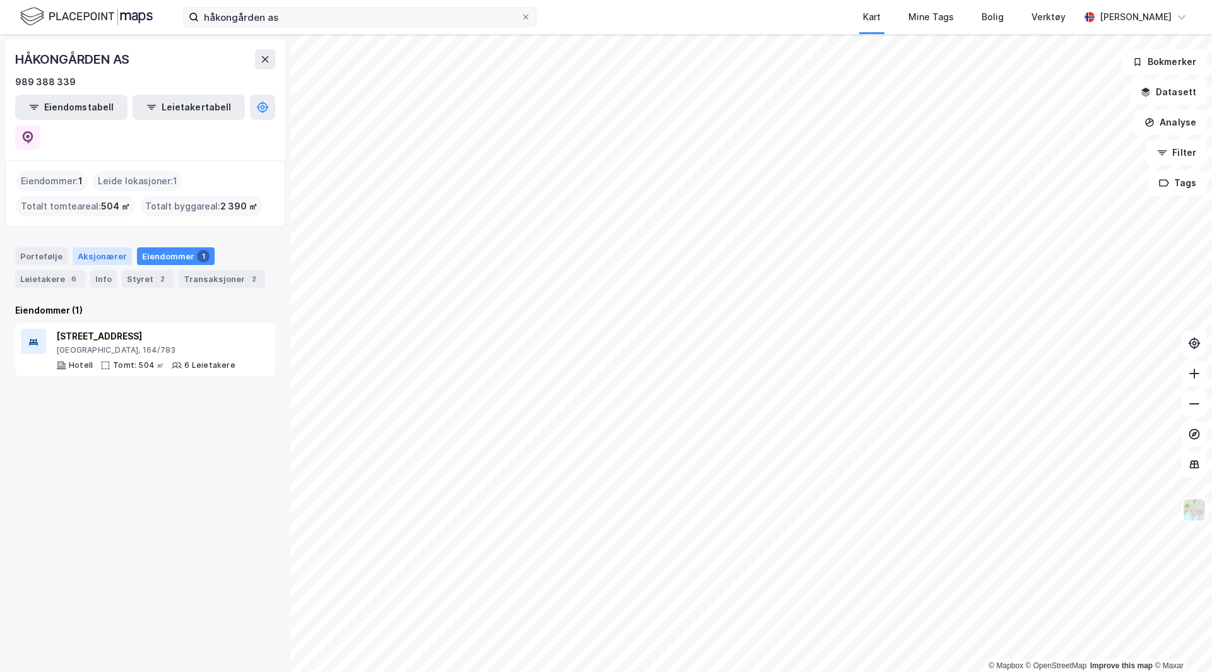
click at [98, 247] on div "Aksjonærer" at bounding box center [102, 256] width 59 height 18
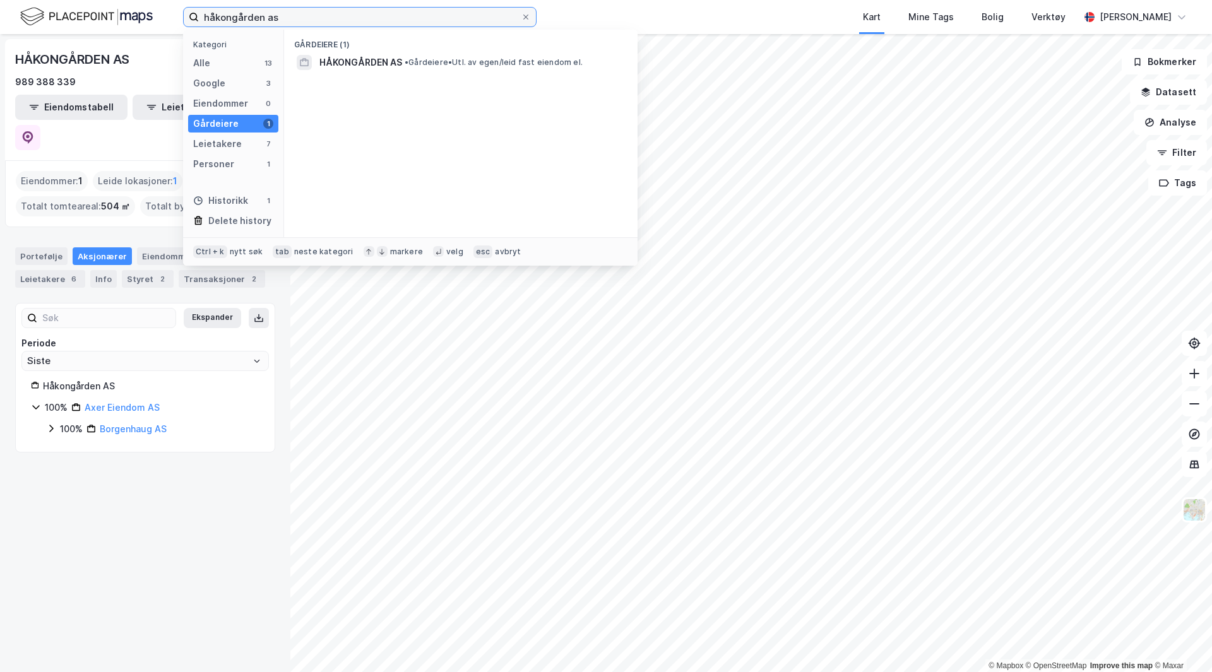
drag, startPoint x: 364, startPoint y: 14, endPoint x: -93, endPoint y: 26, distance: 457.1
click at [0, 26] on html "håkongården as Kategori Alle 13 Google 3 Eiendommer 0 Gårdeiere 1 Leietakere 7 …" at bounding box center [606, 336] width 1212 height 672
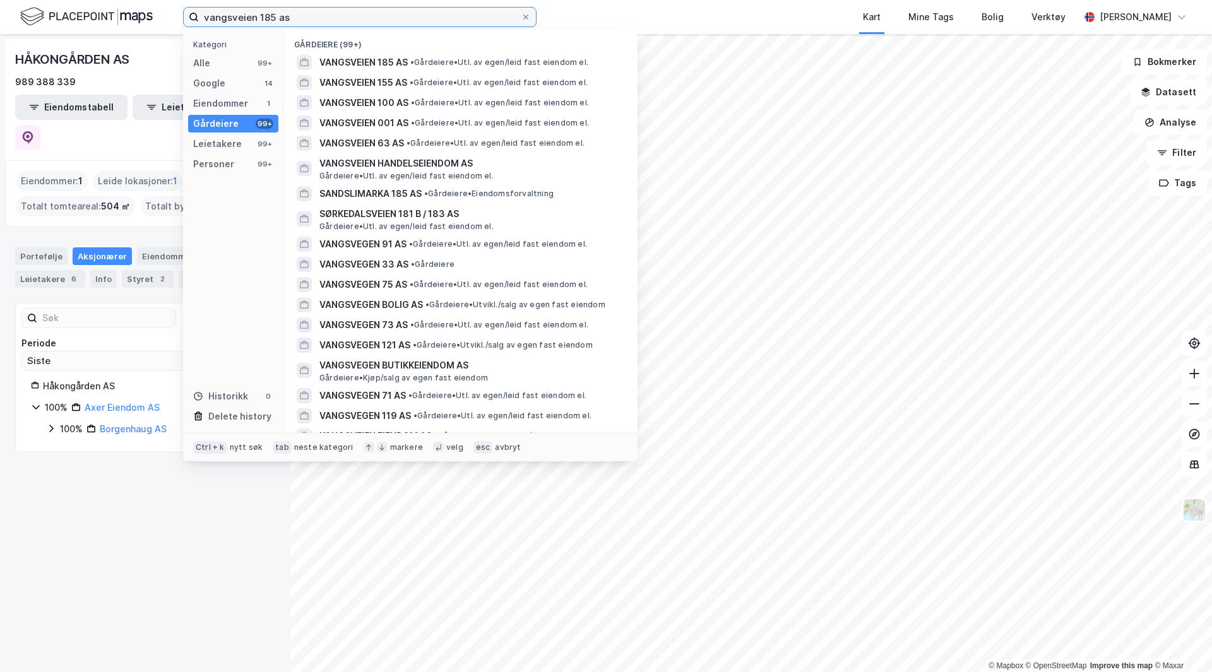
type input "vangsveien 185 as"
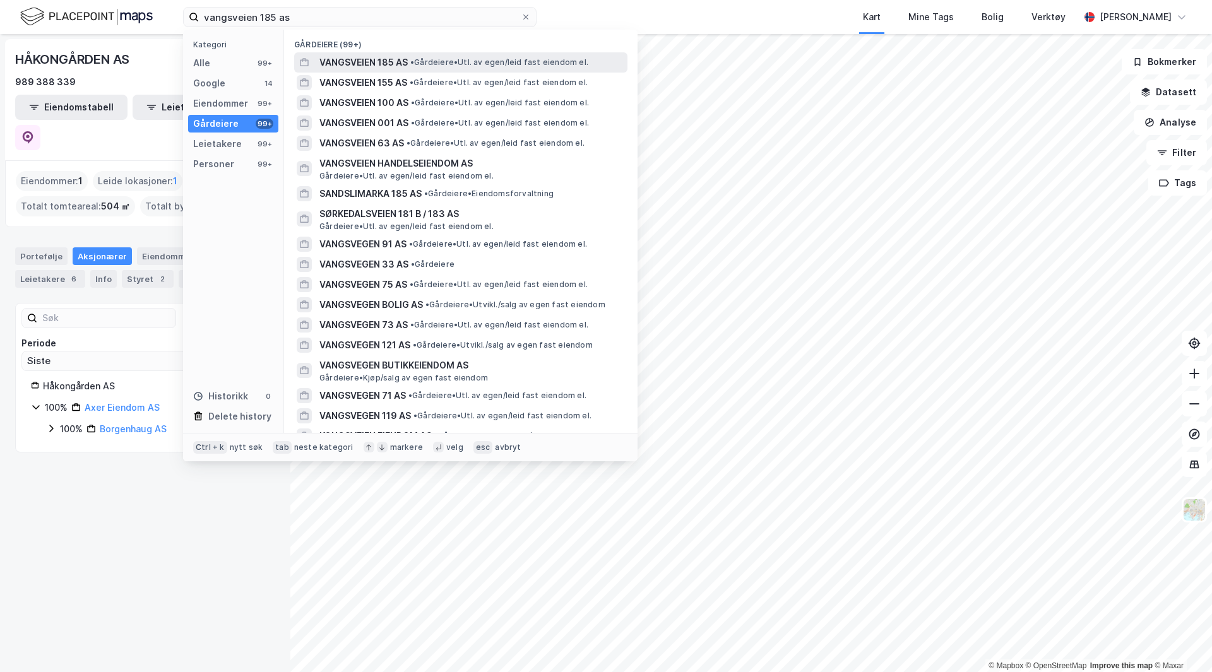
click at [395, 62] on span "VANGSVEIEN 185 AS" at bounding box center [363, 62] width 88 height 15
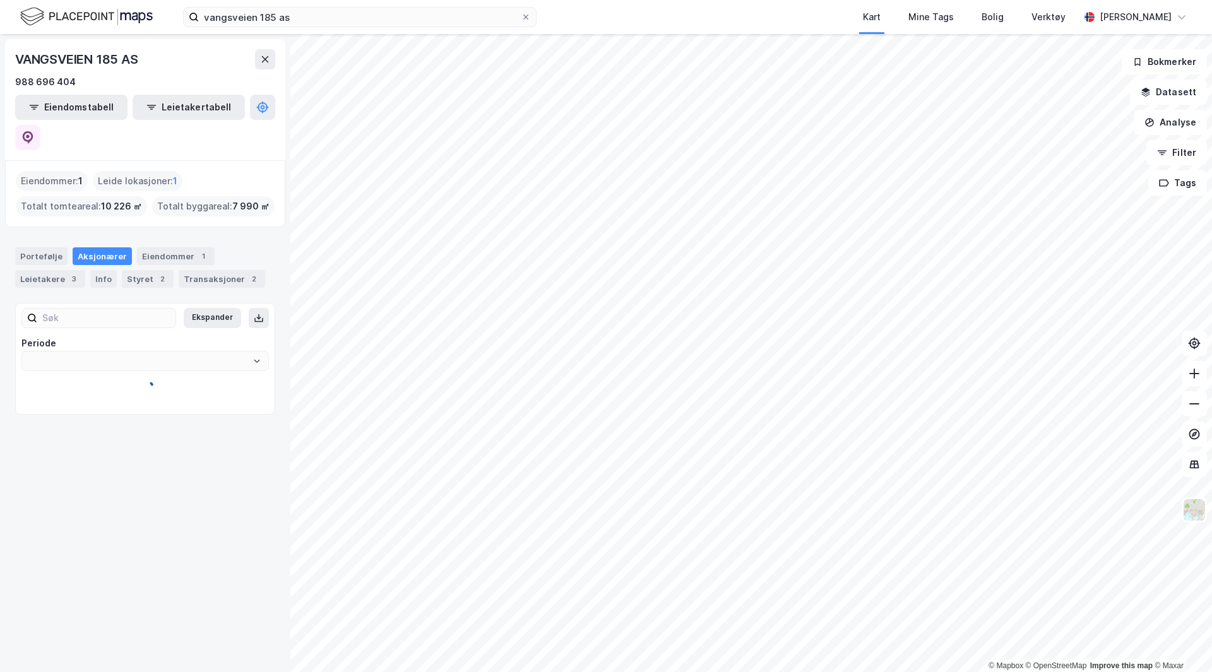
type input "Siste"
click at [529, 17] on span at bounding box center [526, 17] width 10 height 10
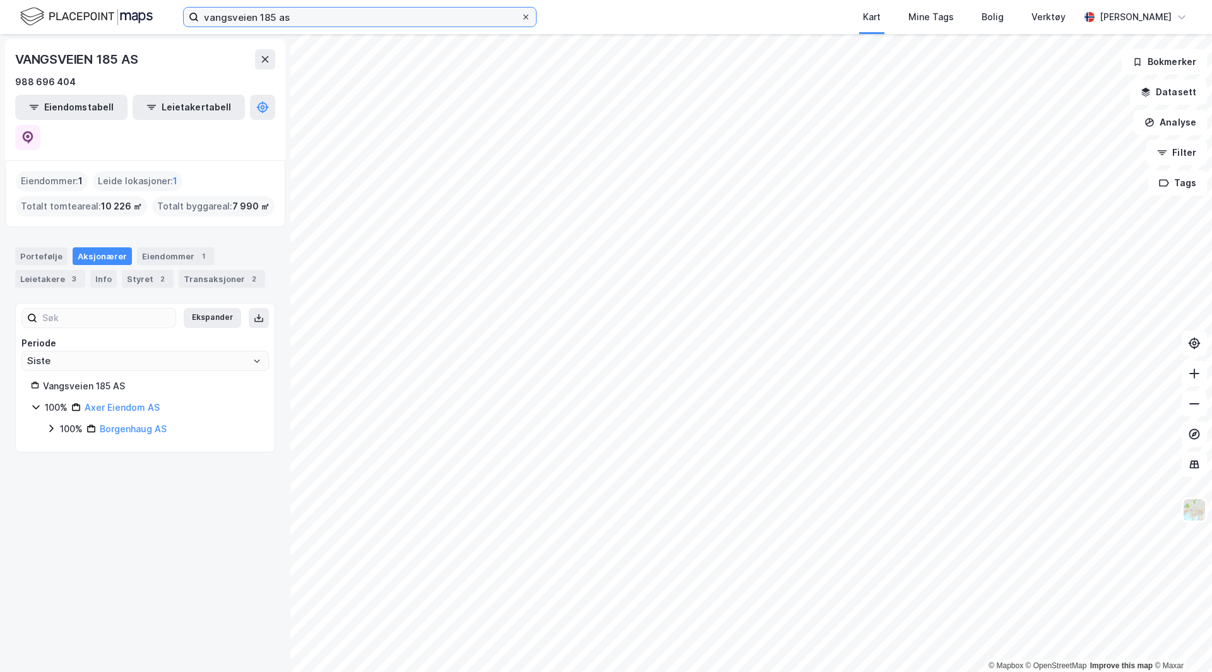
click at [521, 17] on input "vangsveien 185 as" at bounding box center [360, 17] width 322 height 19
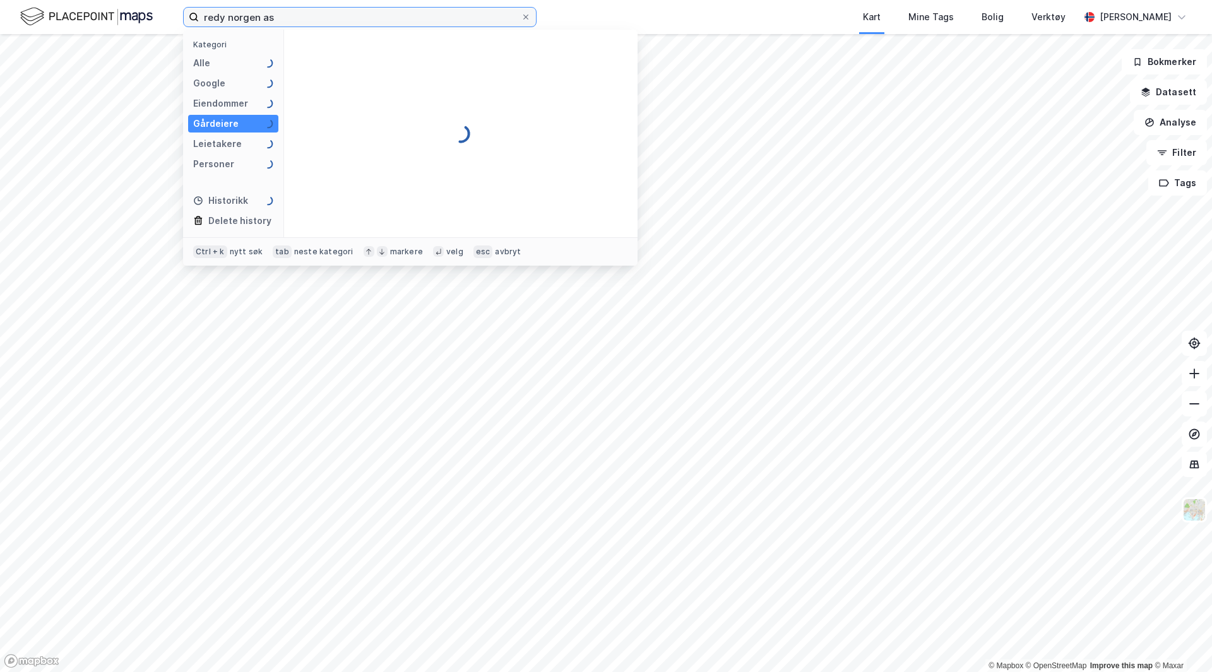
type input "redy norgen as"
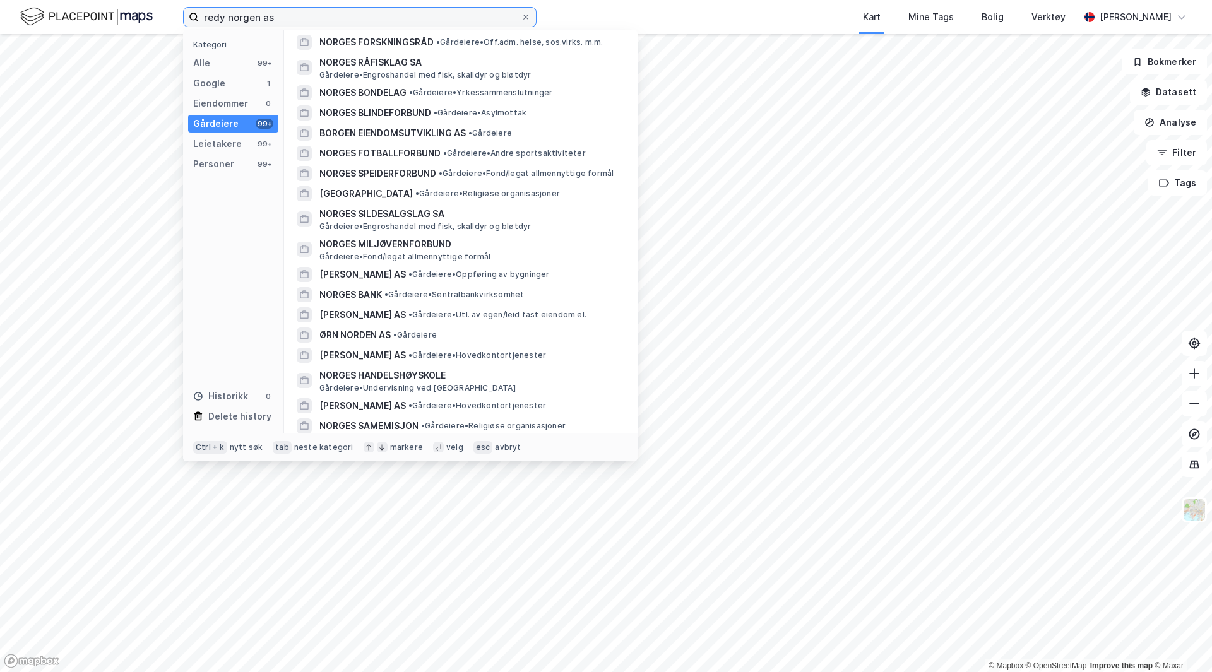
scroll to position [568, 0]
